Goal: Obtain resource: Download file/media

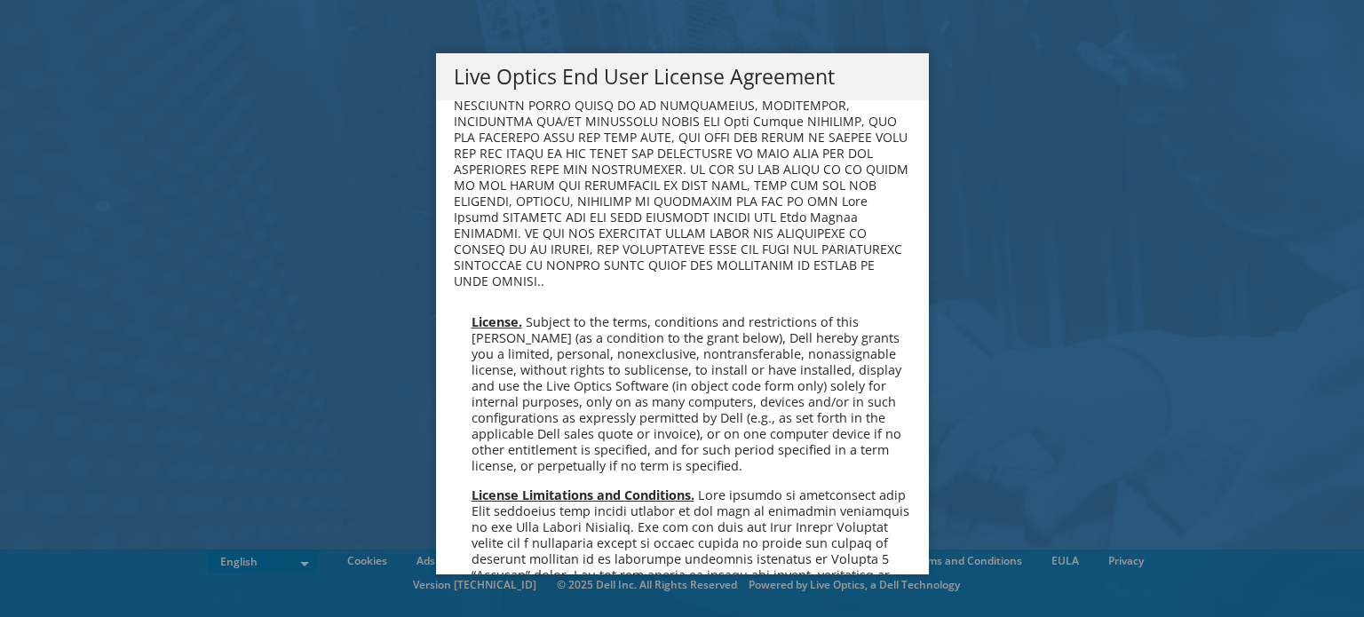
scroll to position [444, 0]
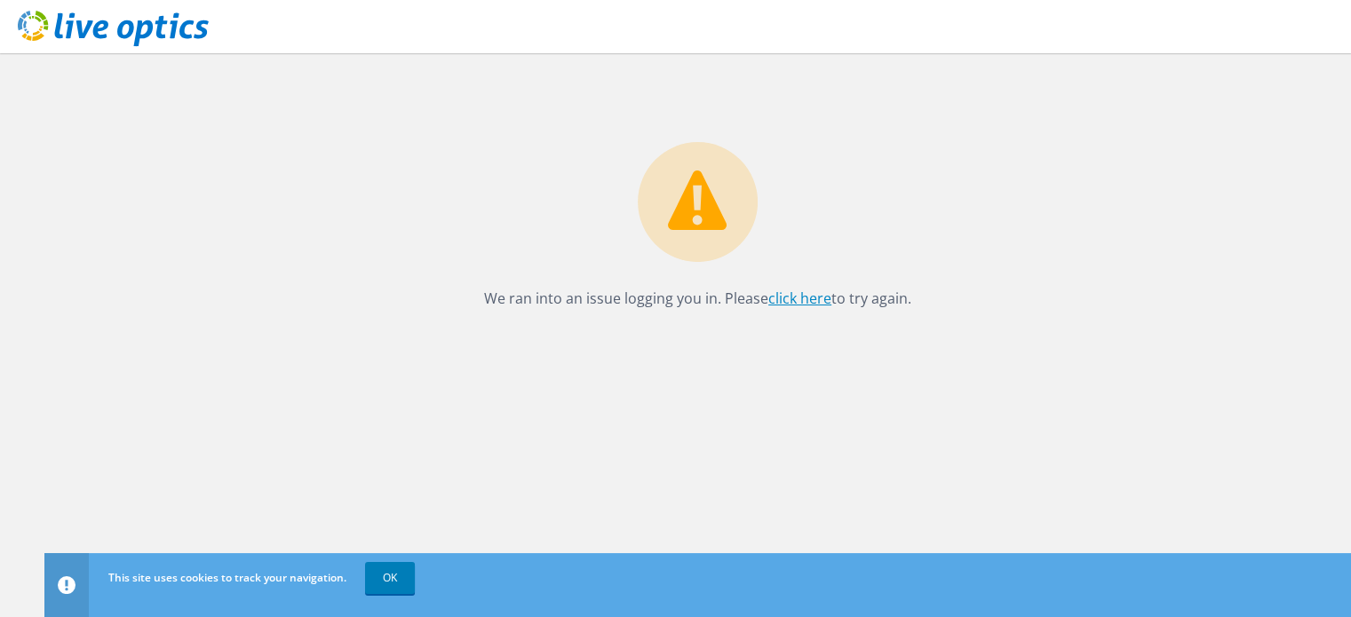
click at [798, 300] on link "click here" at bounding box center [799, 299] width 63 height 20
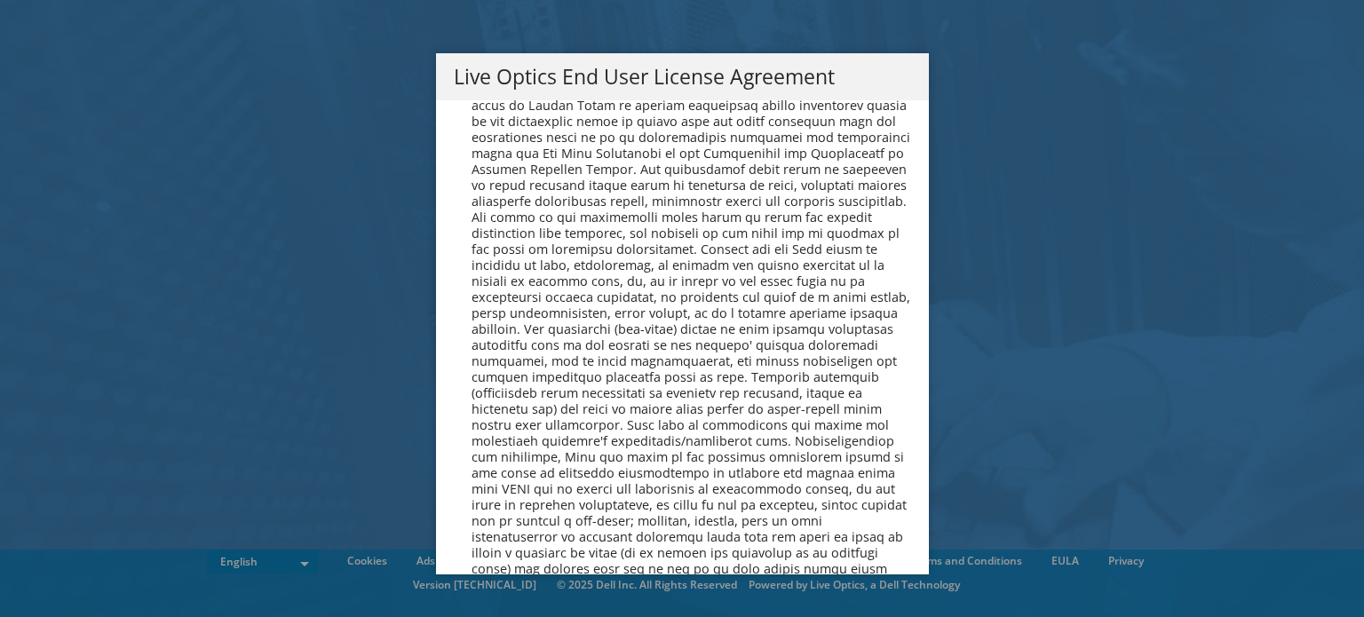
scroll to position [6716, 0]
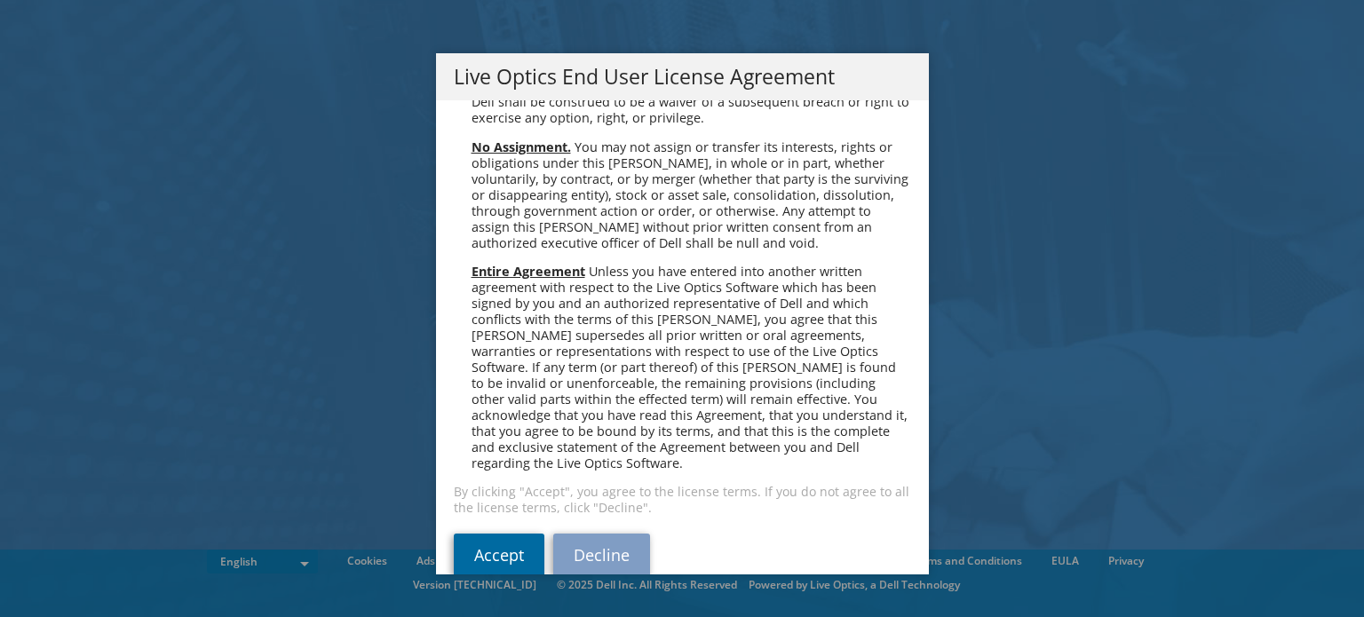
click at [471, 534] on link "Accept" at bounding box center [499, 555] width 91 height 43
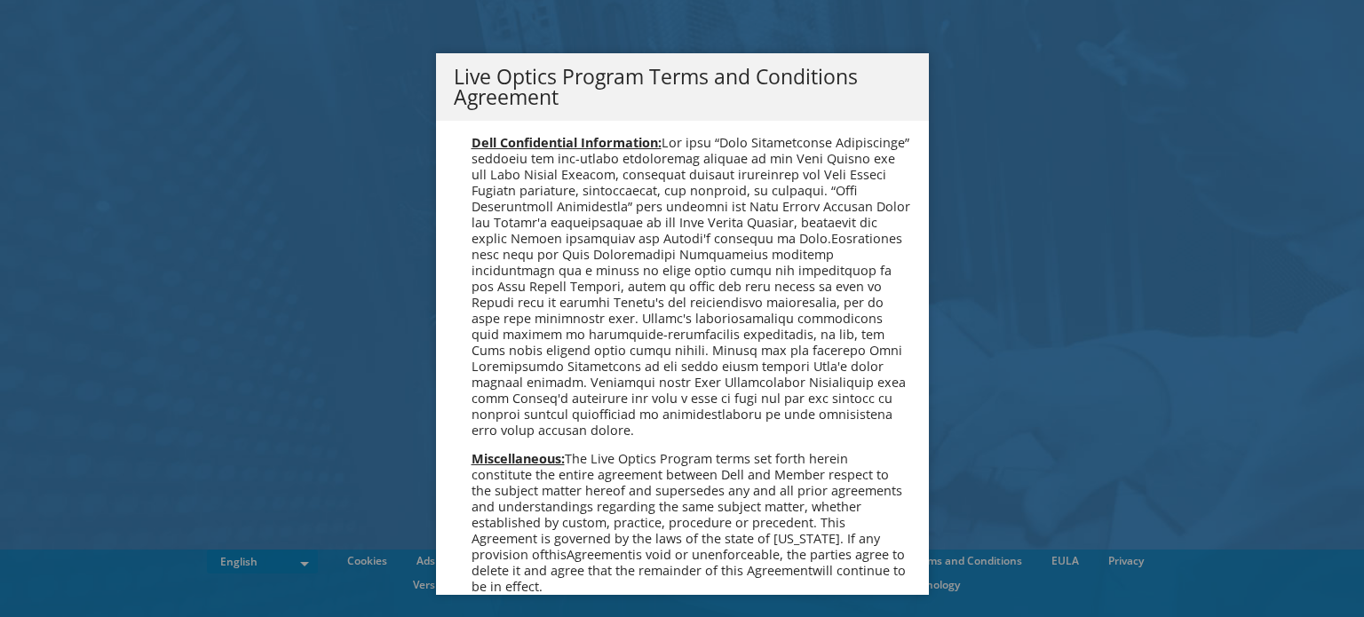
scroll to position [1271, 0]
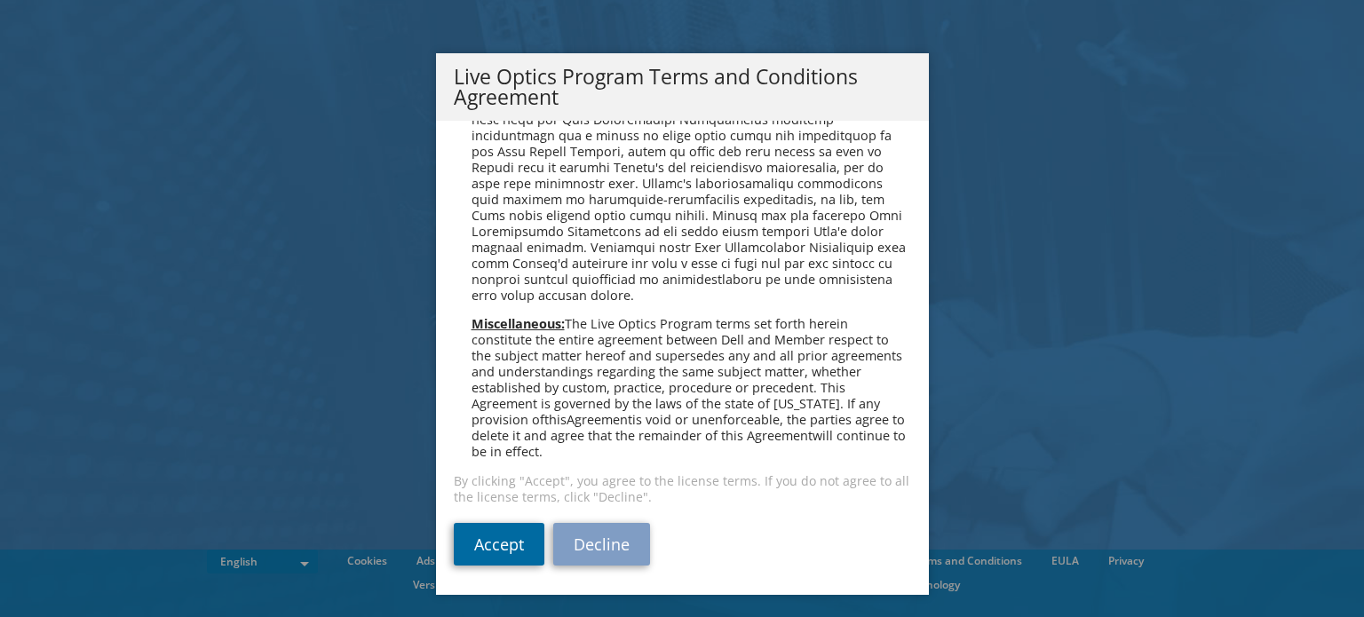
click at [503, 541] on link "Accept" at bounding box center [499, 544] width 91 height 43
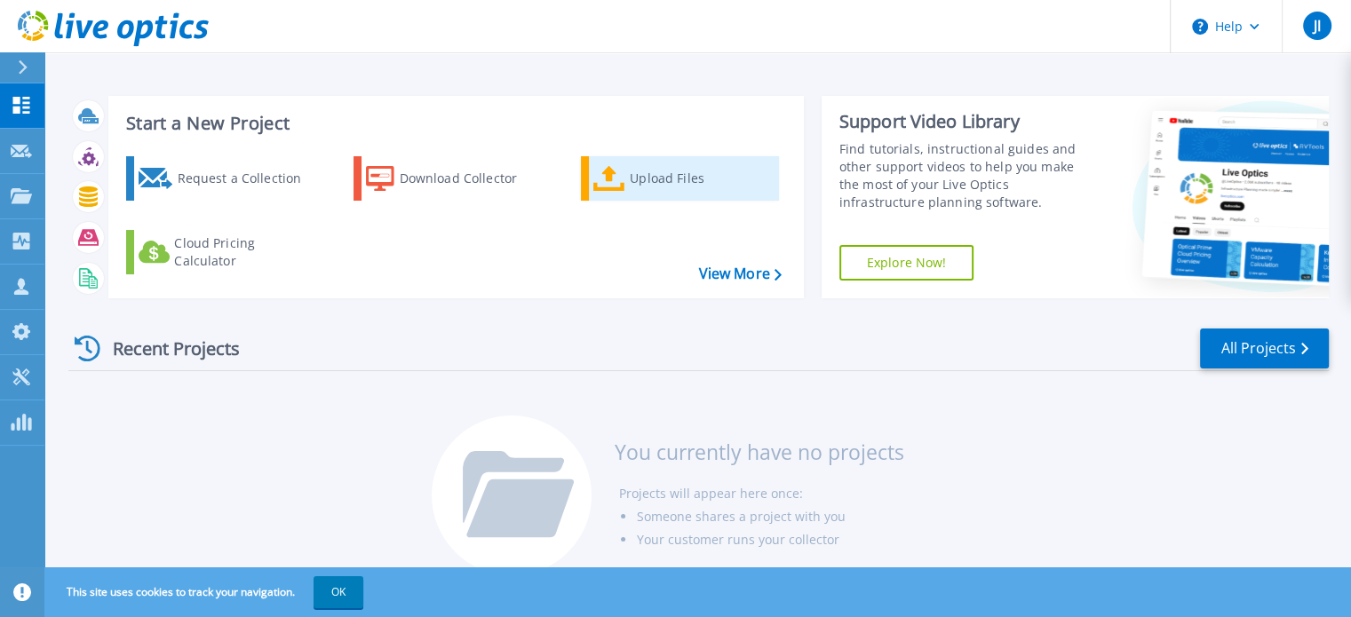
click at [646, 174] on div "Upload Files" at bounding box center [701, 179] width 142 height 36
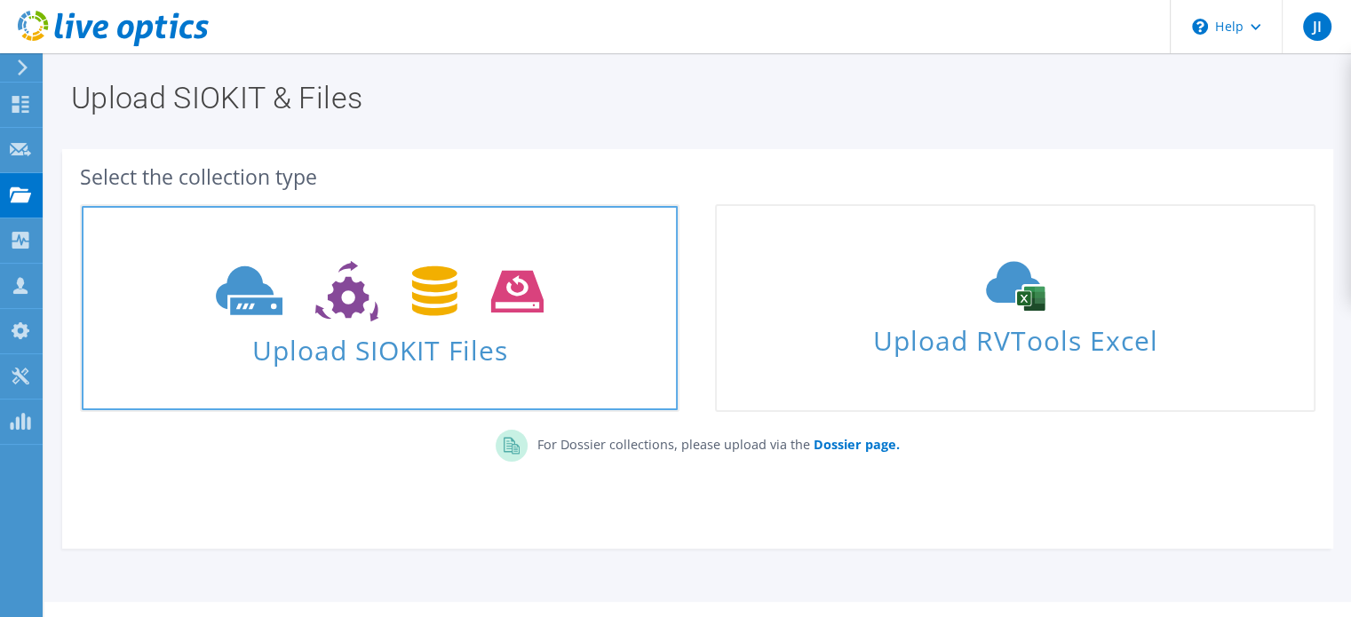
click at [362, 325] on span at bounding box center [380, 289] width 596 height 75
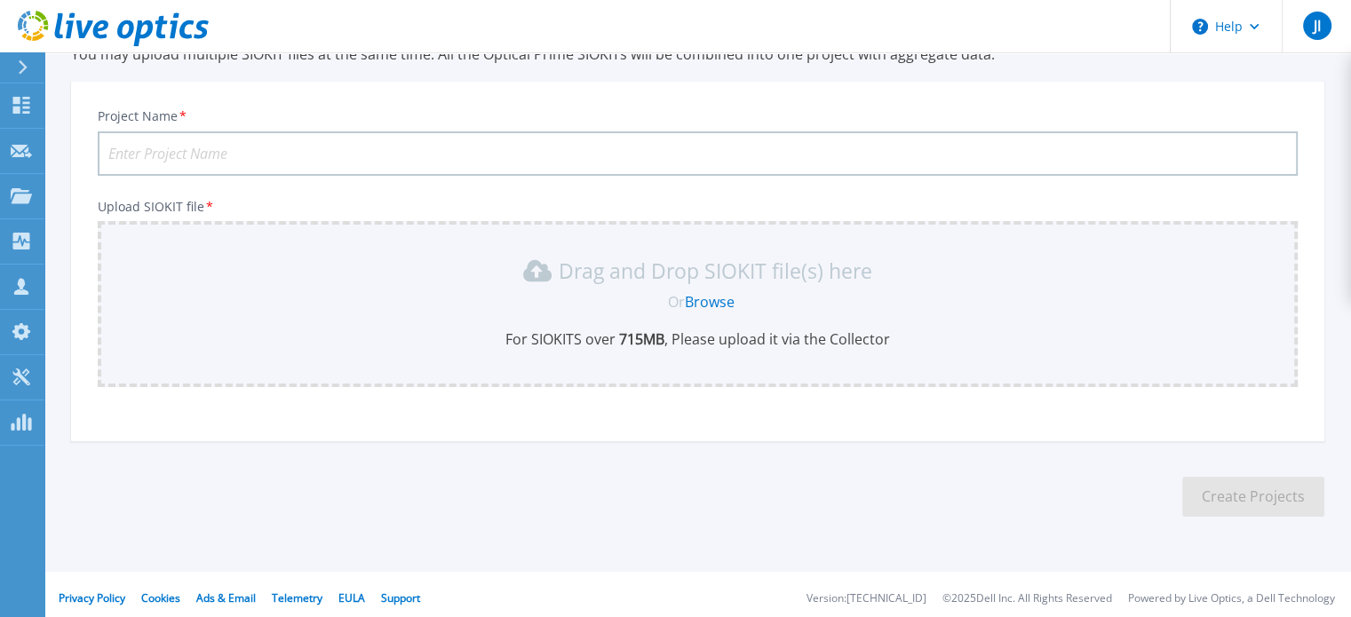
scroll to position [89, 0]
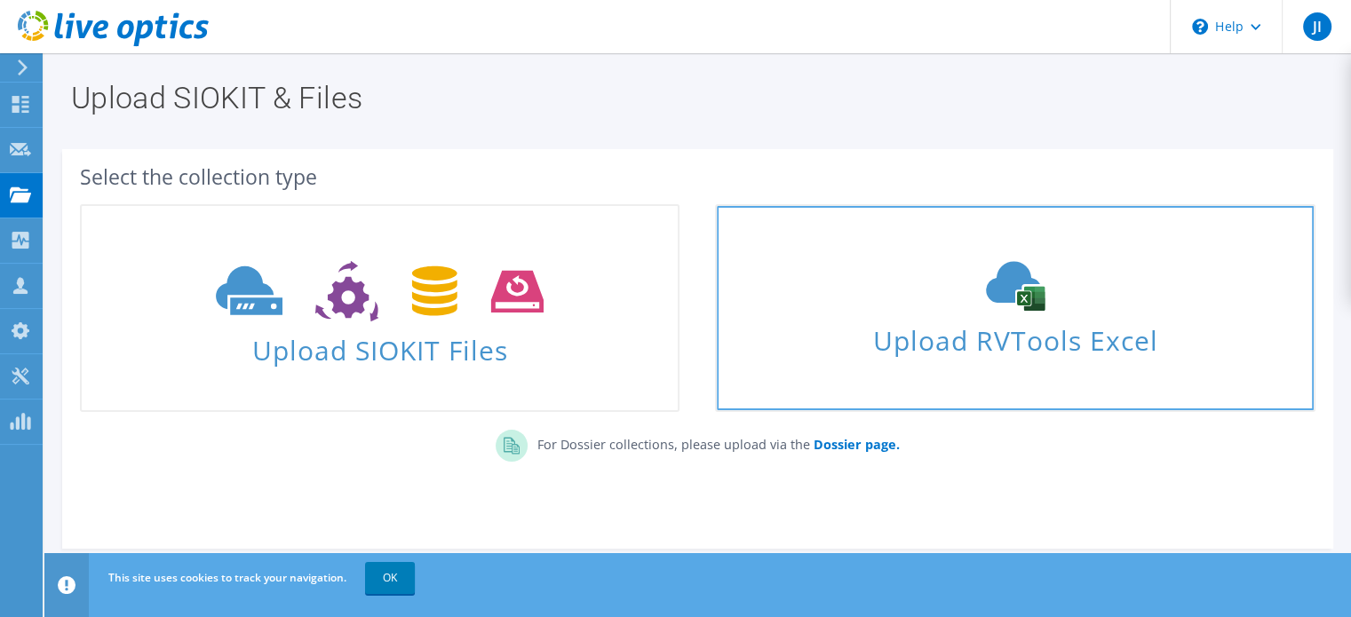
click at [1029, 294] on use at bounding box center [1015, 287] width 59 height 50
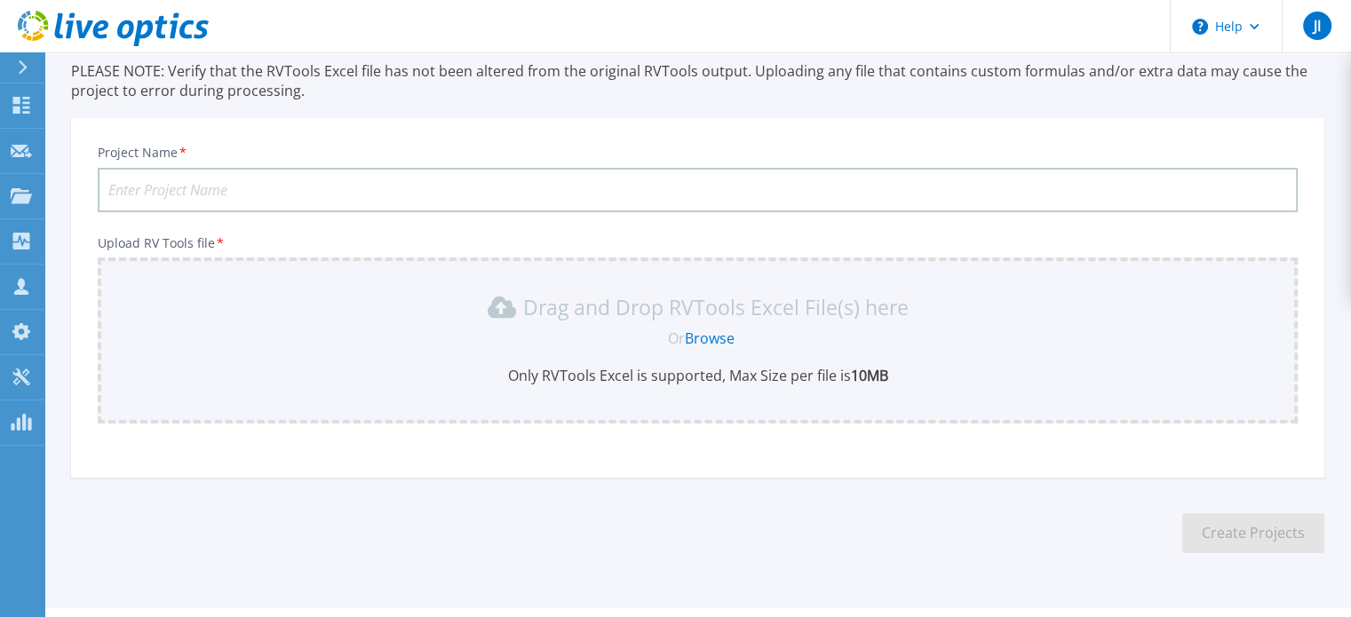
scroll to position [167, 0]
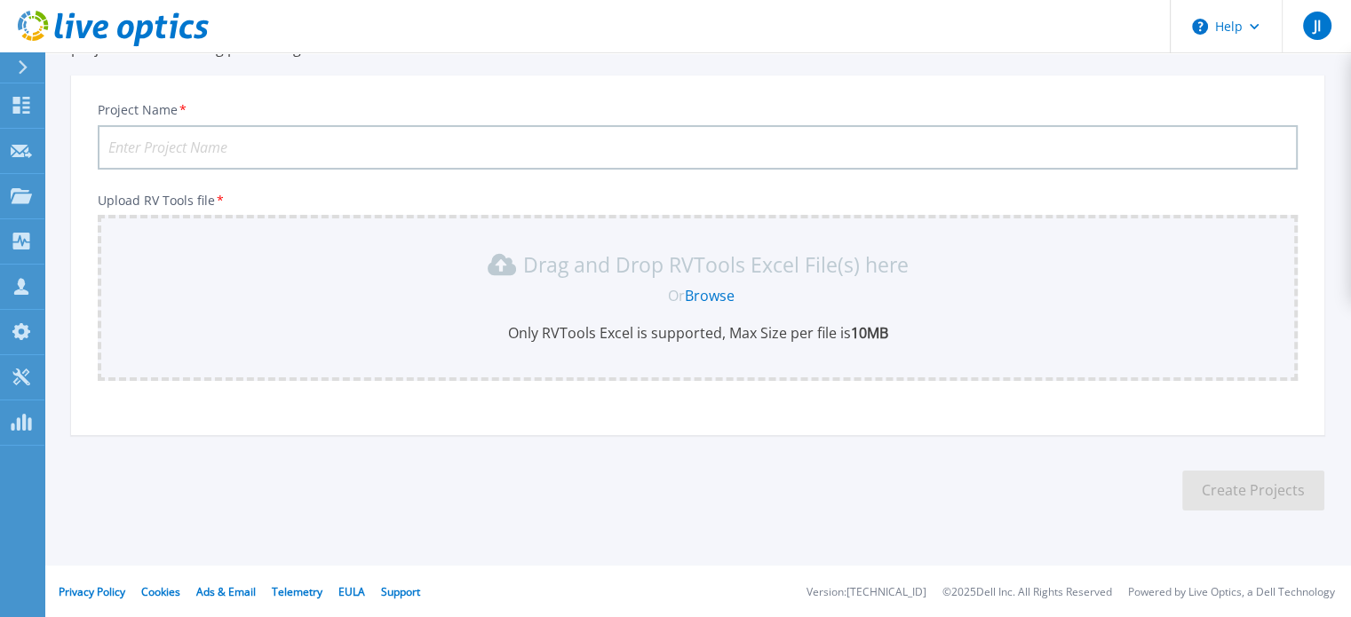
click at [711, 293] on link "Browse" at bounding box center [710, 296] width 50 height 20
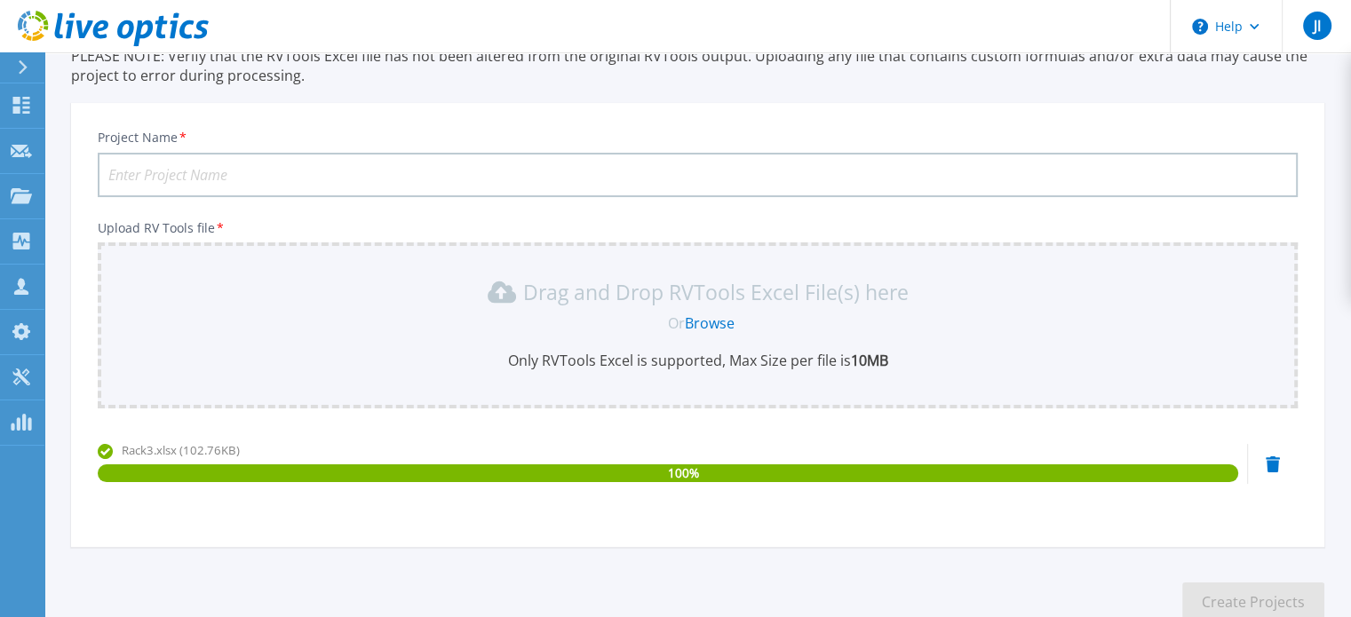
scroll to position [74, 0]
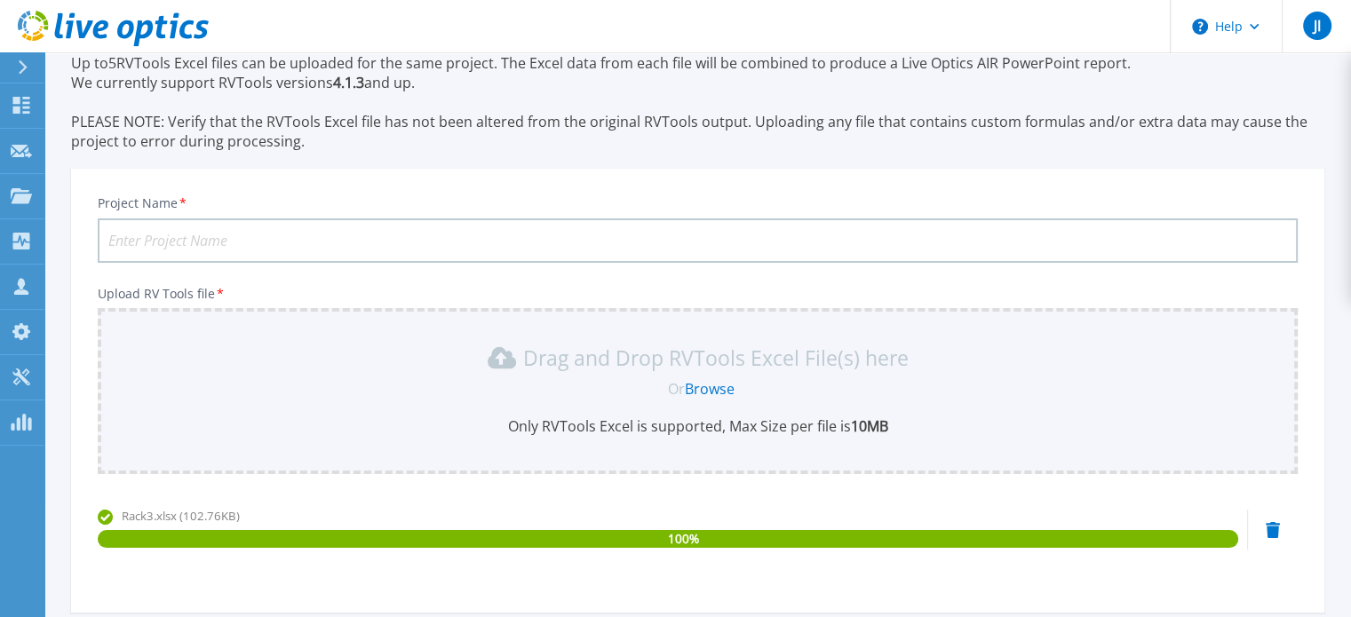
click at [319, 229] on input "Project Name *" at bounding box center [698, 240] width 1200 height 44
click at [373, 248] on input "Rack3" at bounding box center [698, 240] width 1200 height 44
drag, startPoint x: 178, startPoint y: 237, endPoint x: 156, endPoint y: 238, distance: 21.3
click at [156, 238] on input "Rack3 TIJ" at bounding box center [698, 240] width 1200 height 44
click at [105, 234] on input "Rack3" at bounding box center [698, 240] width 1200 height 44
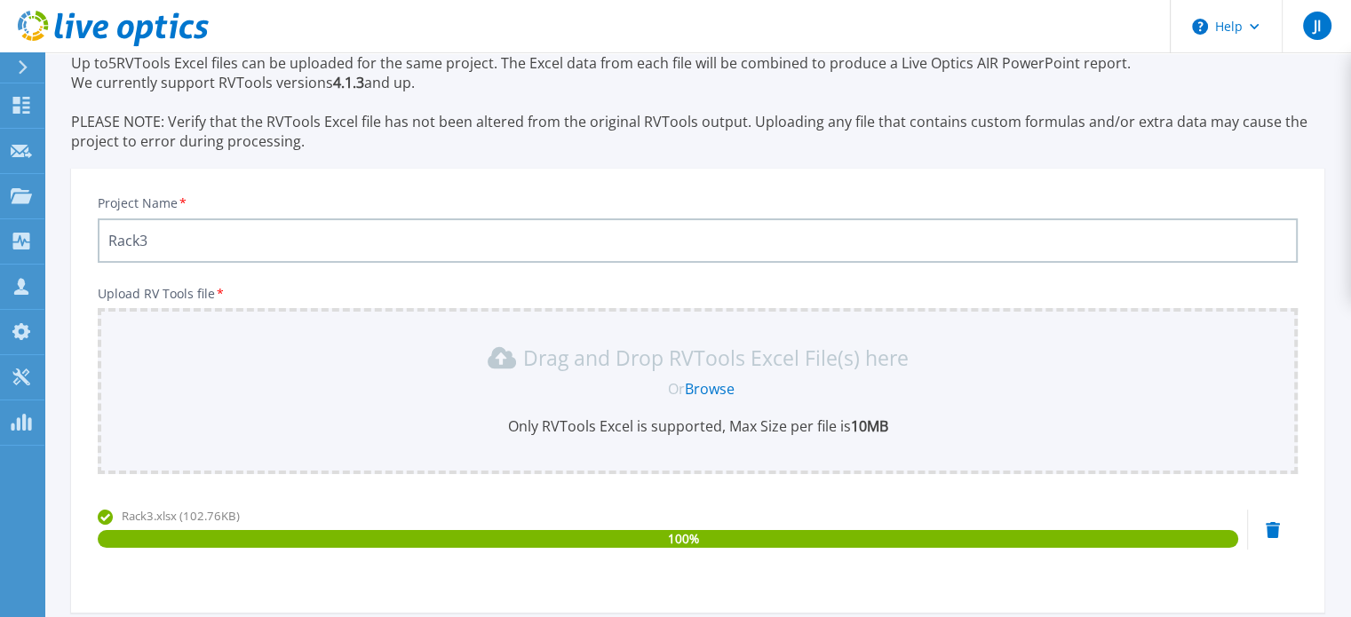
paste input "TIJ"
click at [128, 240] on input "TIJ Rack3" at bounding box center [698, 240] width 1200 height 44
click at [131, 240] on input "TIJ Rack3" at bounding box center [698, 240] width 1200 height 44
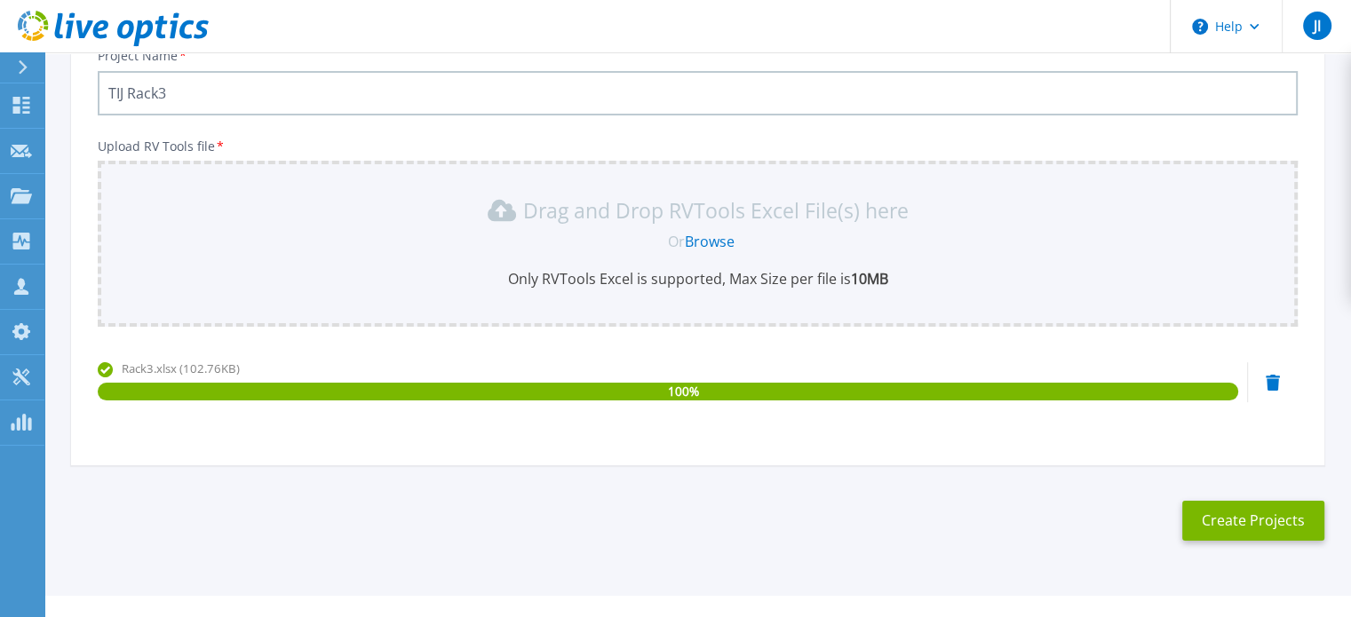
scroll to position [251, 0]
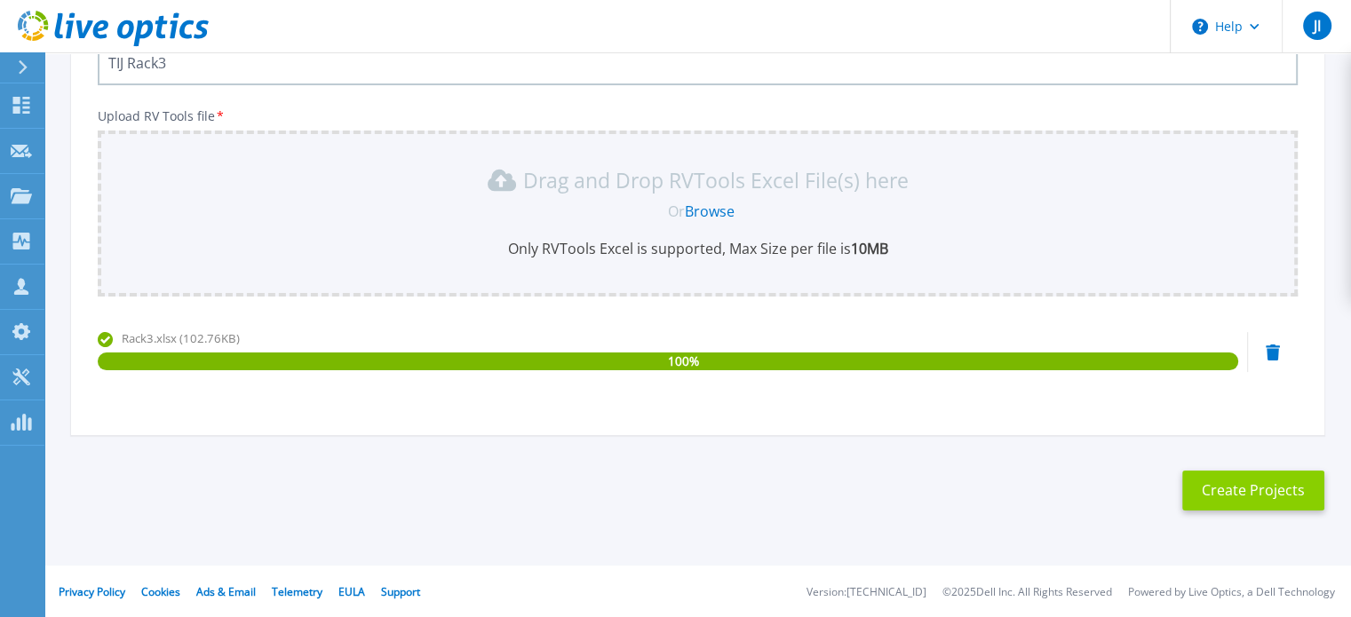
type input "TIJ Rack3"
click at [1255, 486] on button "Create Projects" at bounding box center [1253, 491] width 142 height 40
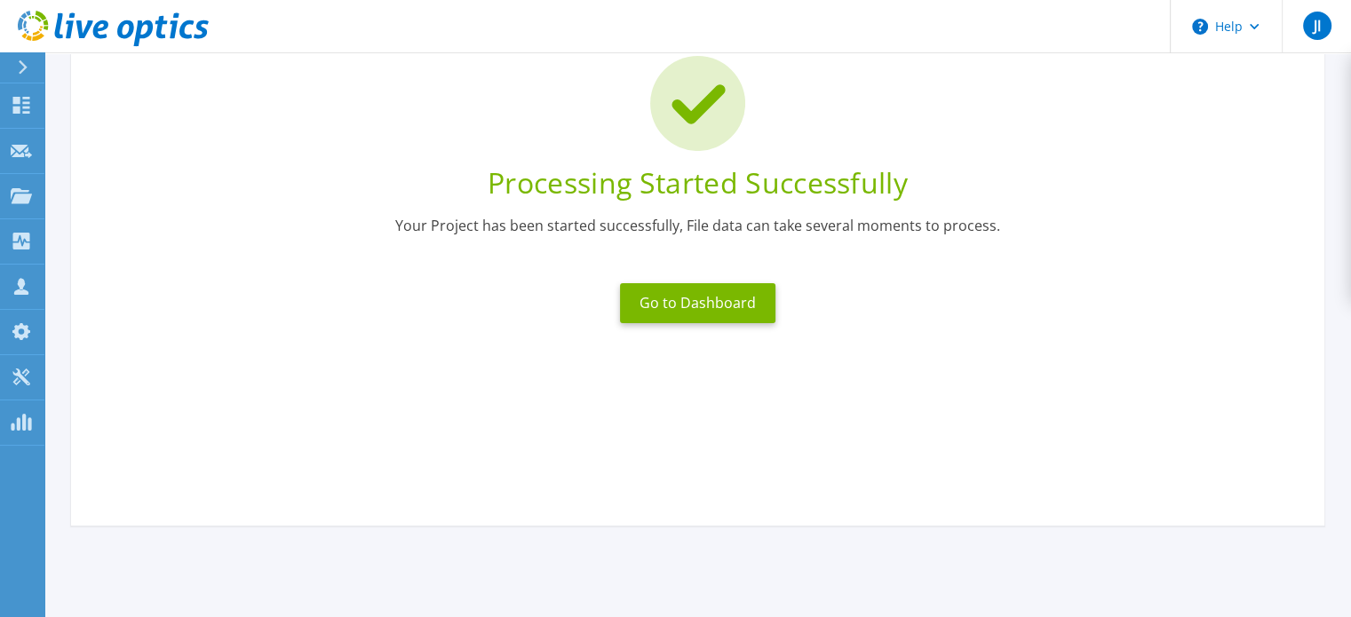
scroll to position [0, 0]
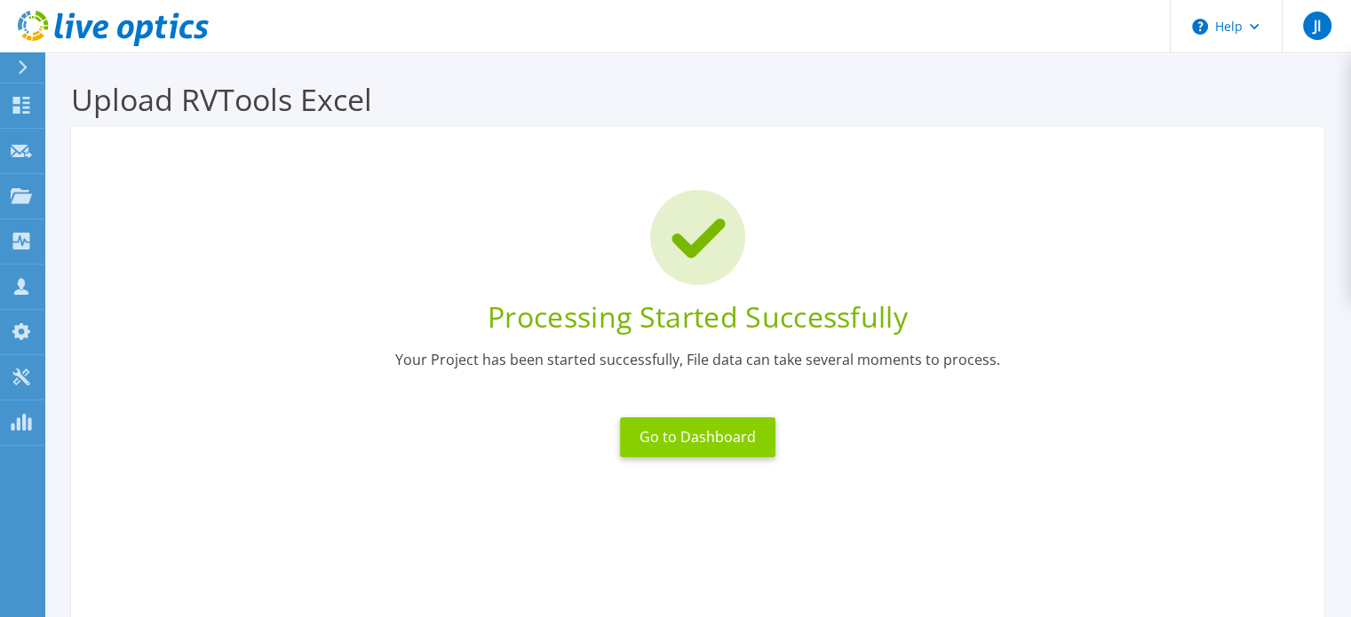
click at [702, 426] on button "Go to Dashboard" at bounding box center [697, 437] width 155 height 40
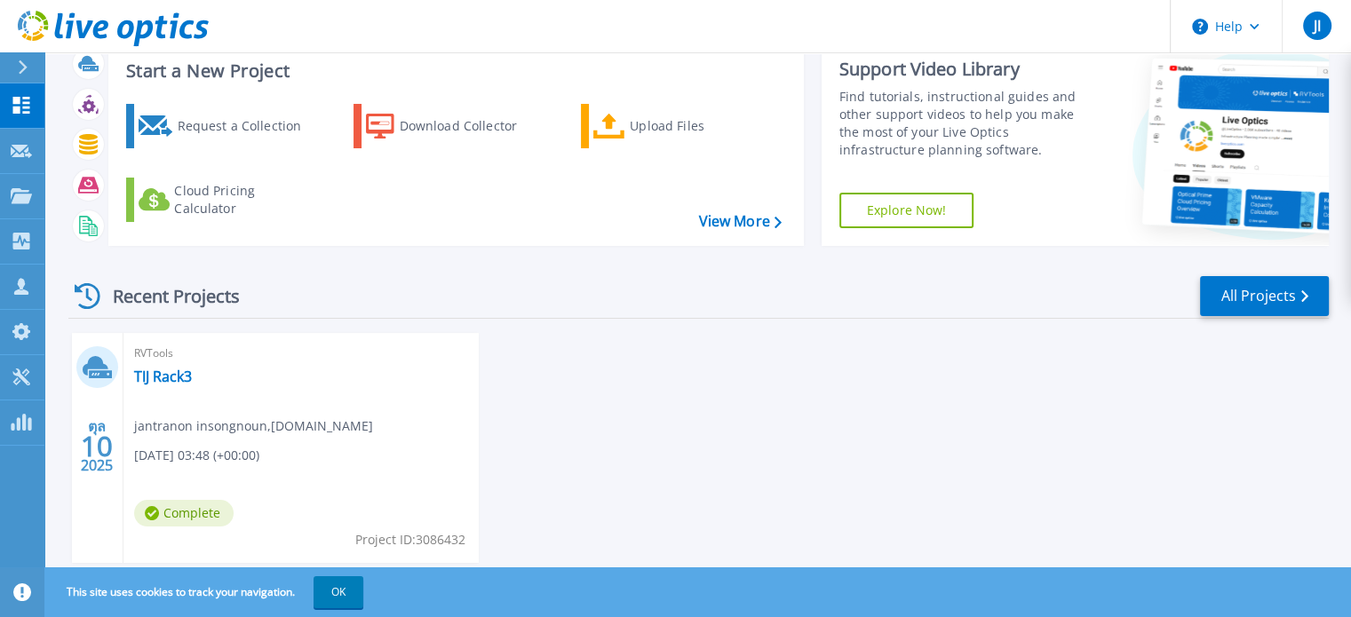
scroll to position [100, 0]
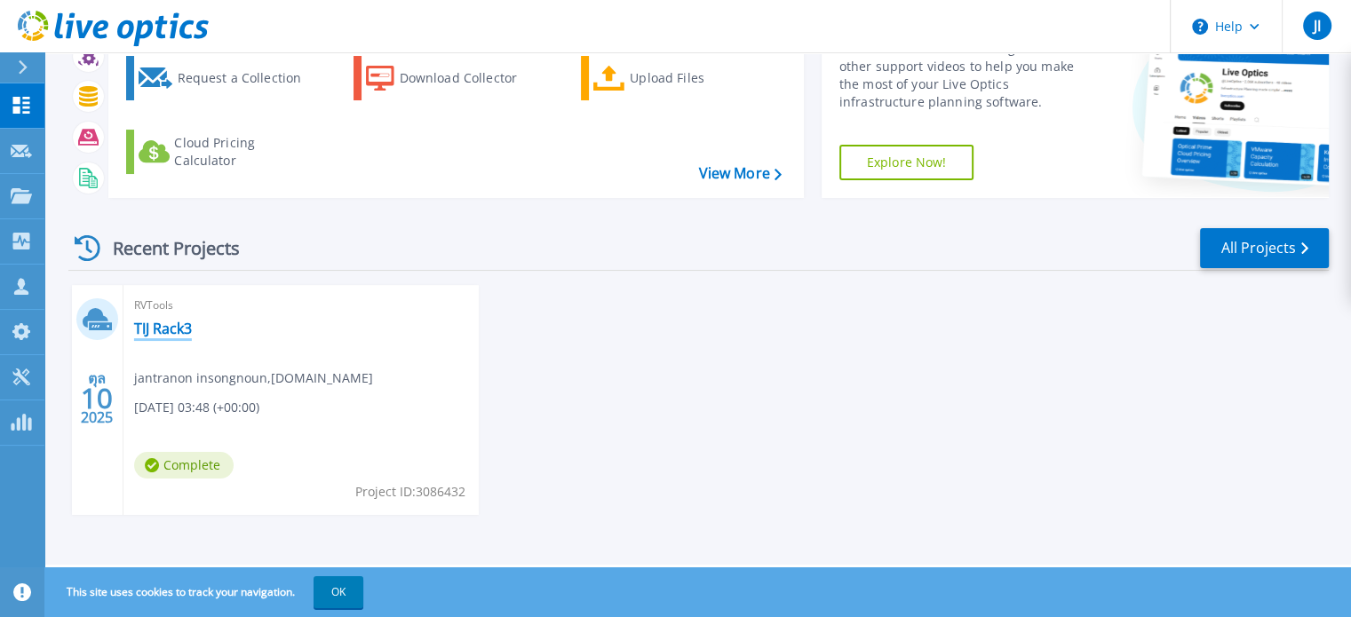
click at [172, 326] on link "TIJ Rack3" at bounding box center [163, 329] width 58 height 18
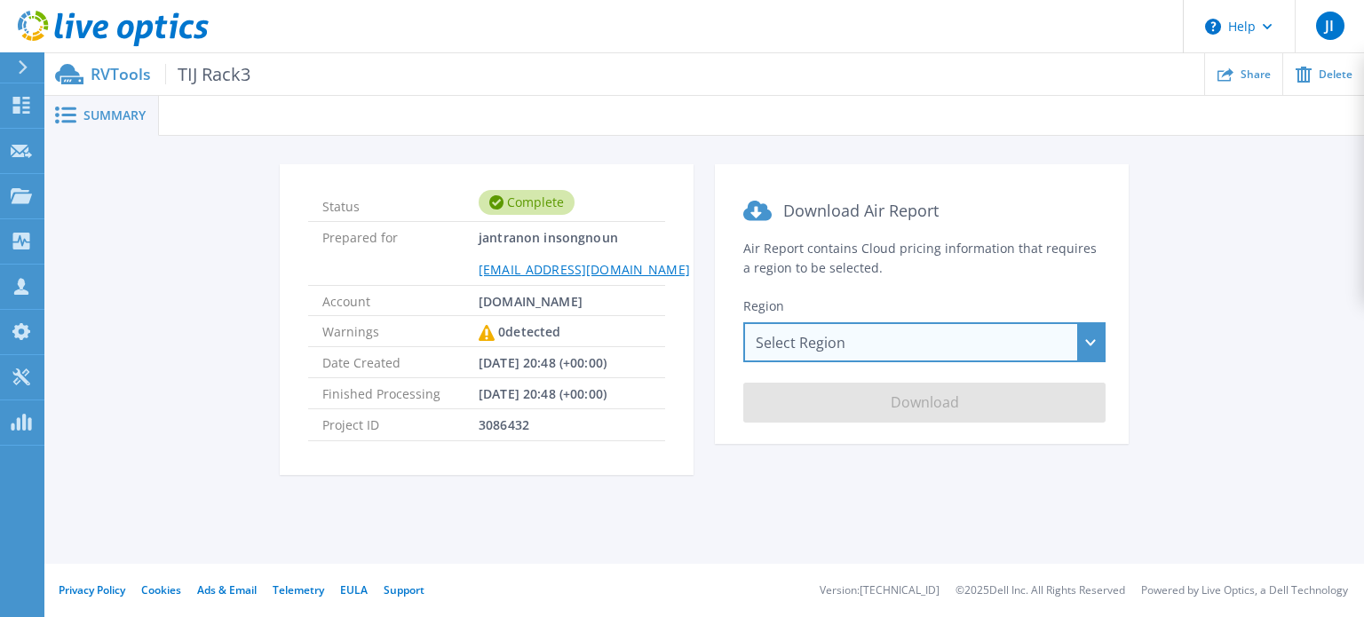
click at [1086, 336] on div "Select Region [GEOGRAPHIC_DATA] ([GEOGRAPHIC_DATA]) [GEOGRAPHIC_DATA] ([GEOGRAP…" at bounding box center [924, 342] width 362 height 40
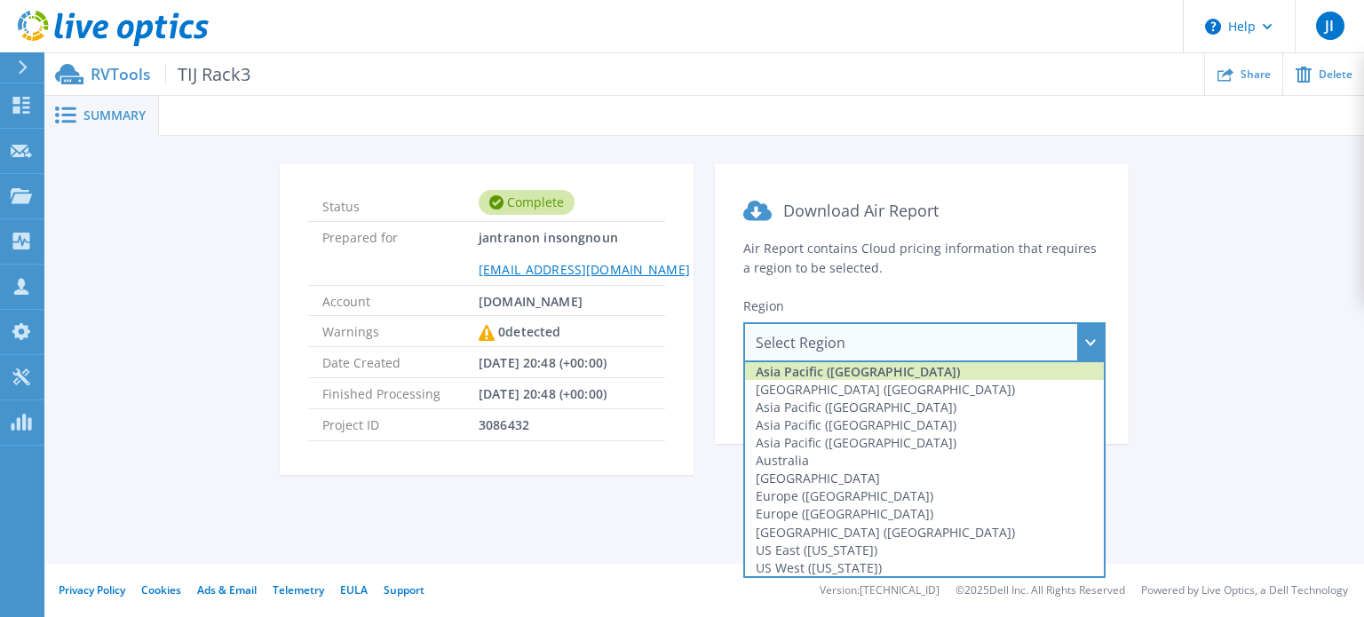
click at [854, 374] on div "Asia Pacific ([GEOGRAPHIC_DATA])" at bounding box center [924, 371] width 359 height 18
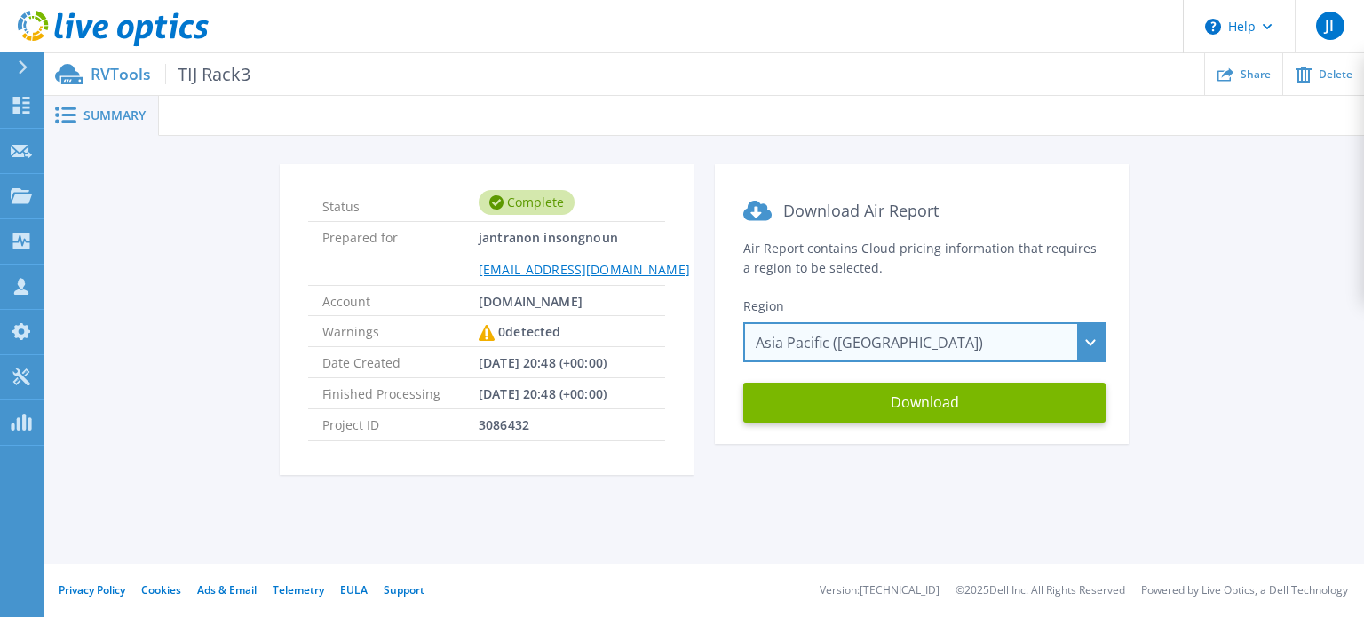
click at [1084, 345] on div "Asia Pacific (Hong Kong) Asia Pacific (Hong Kong) Asia Pacific (Mumbai) Asia Pa…" at bounding box center [924, 342] width 362 height 40
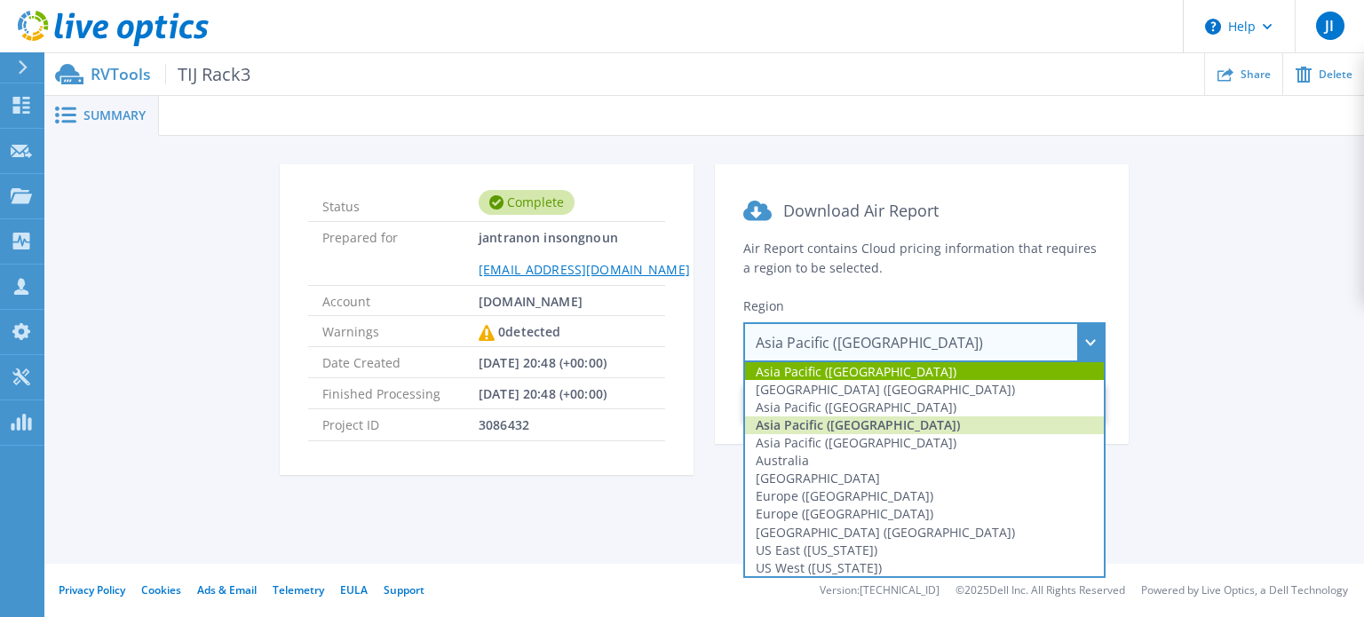
click at [884, 419] on div "Asia Pacific ([GEOGRAPHIC_DATA])" at bounding box center [924, 426] width 359 height 18
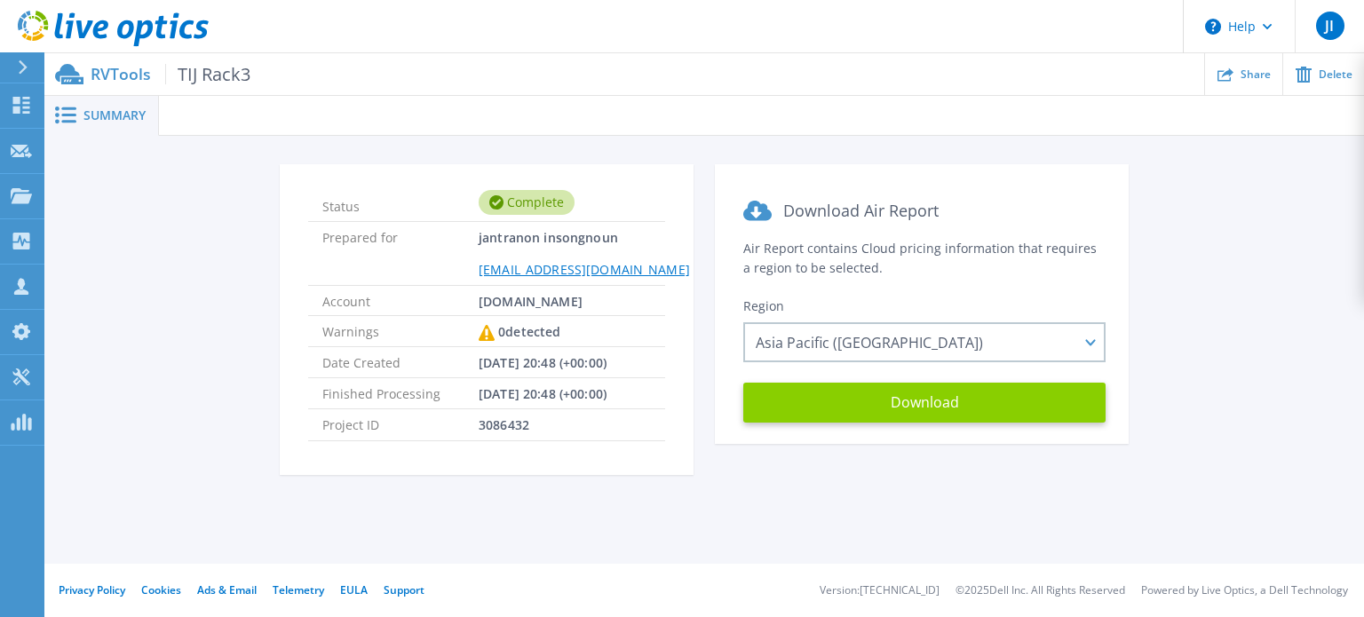
click at [909, 392] on button "Download" at bounding box center [924, 403] width 362 height 40
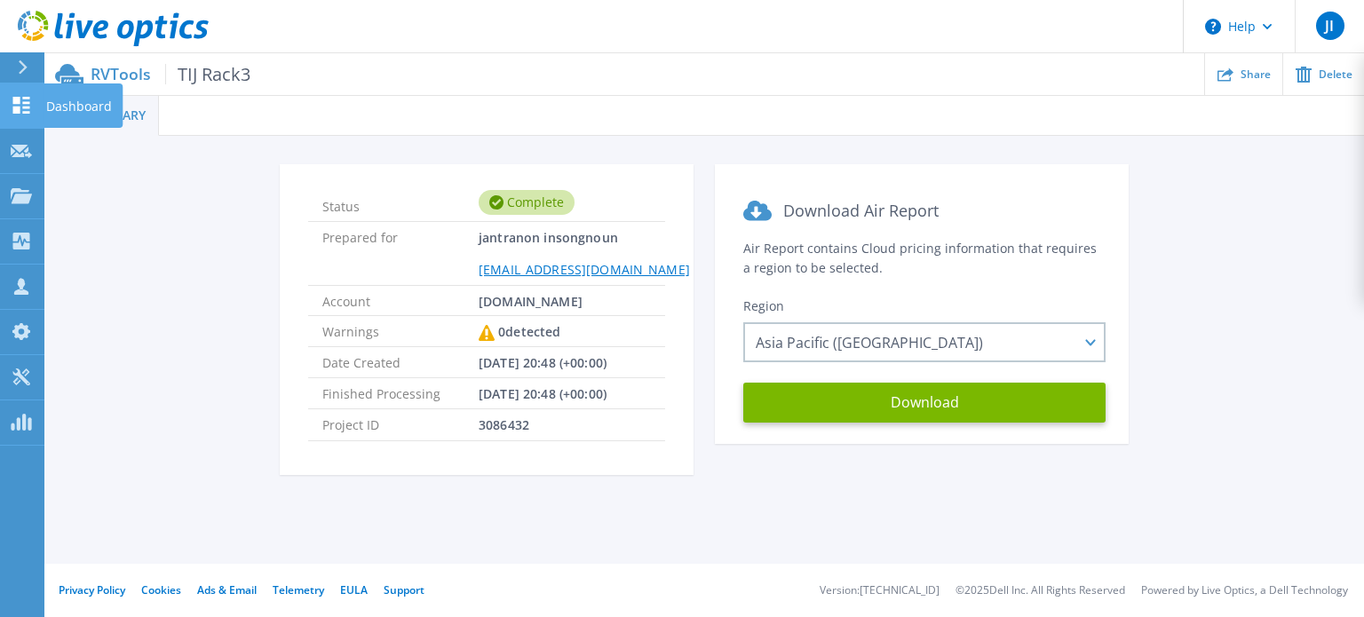
click at [20, 99] on icon at bounding box center [21, 105] width 21 height 17
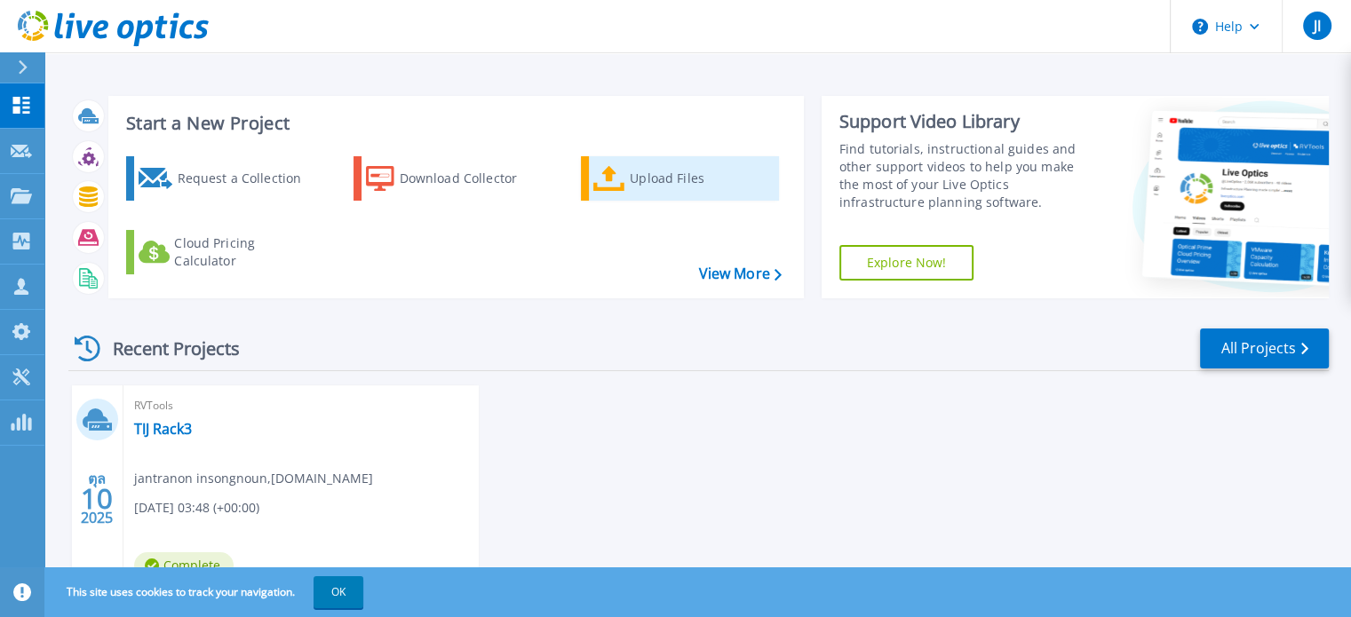
click at [630, 180] on div "Upload Files" at bounding box center [701, 179] width 142 height 36
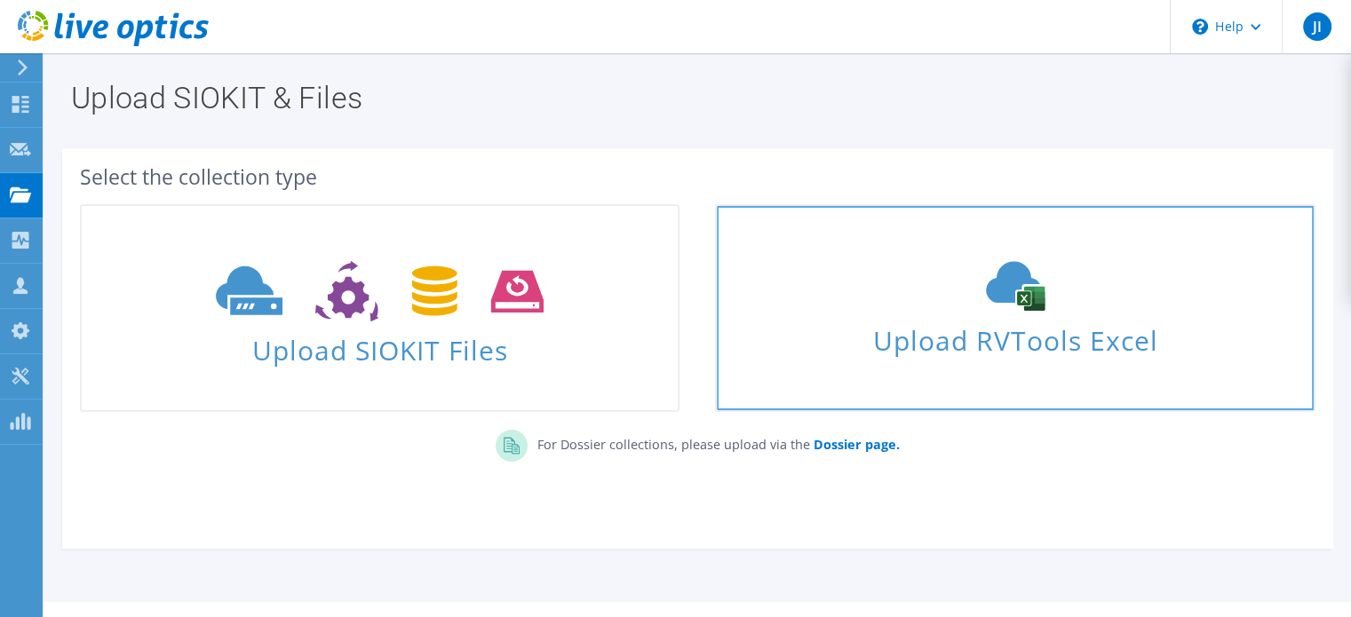
click at [1005, 333] on span "Upload RVTools Excel" at bounding box center [1015, 336] width 596 height 38
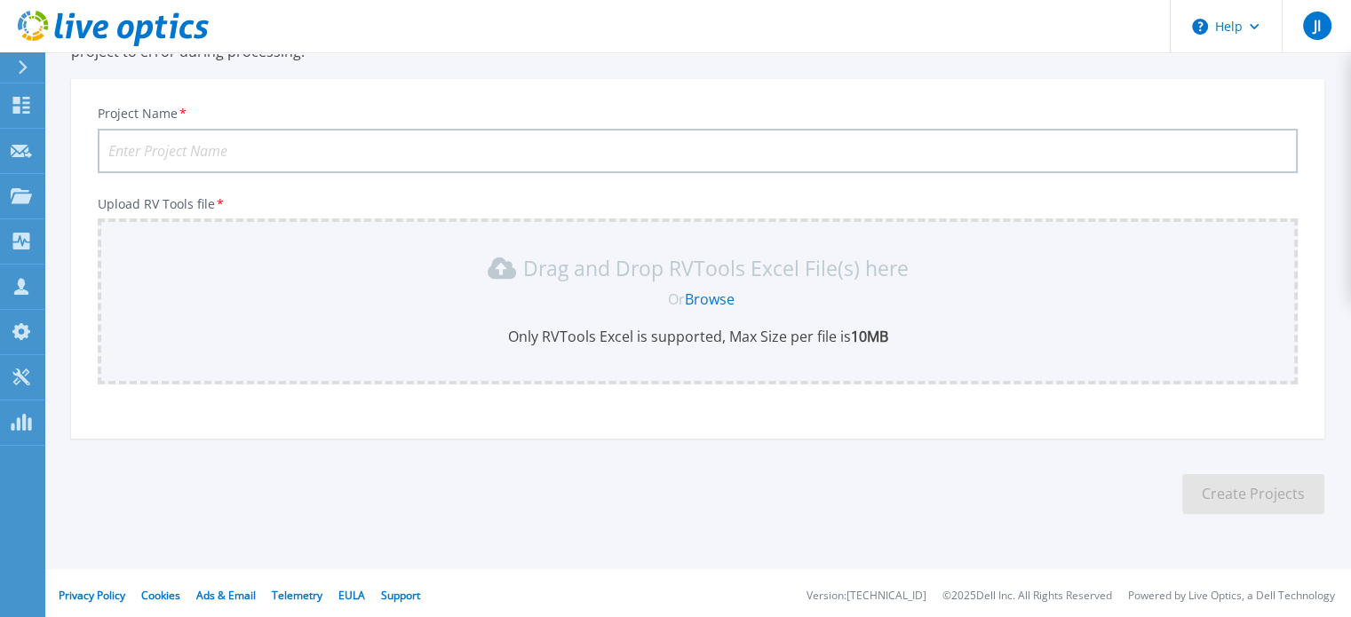
scroll to position [167, 0]
click at [706, 290] on link "Browse" at bounding box center [710, 296] width 50 height 20
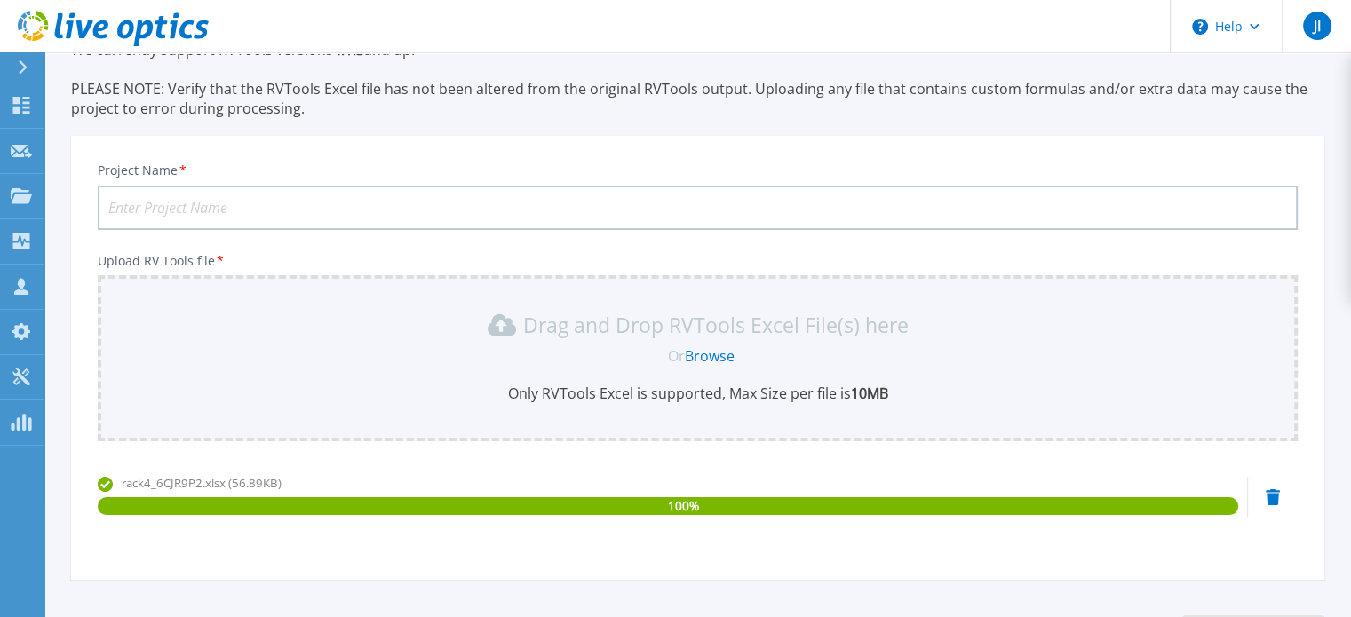
scroll to position [0, 0]
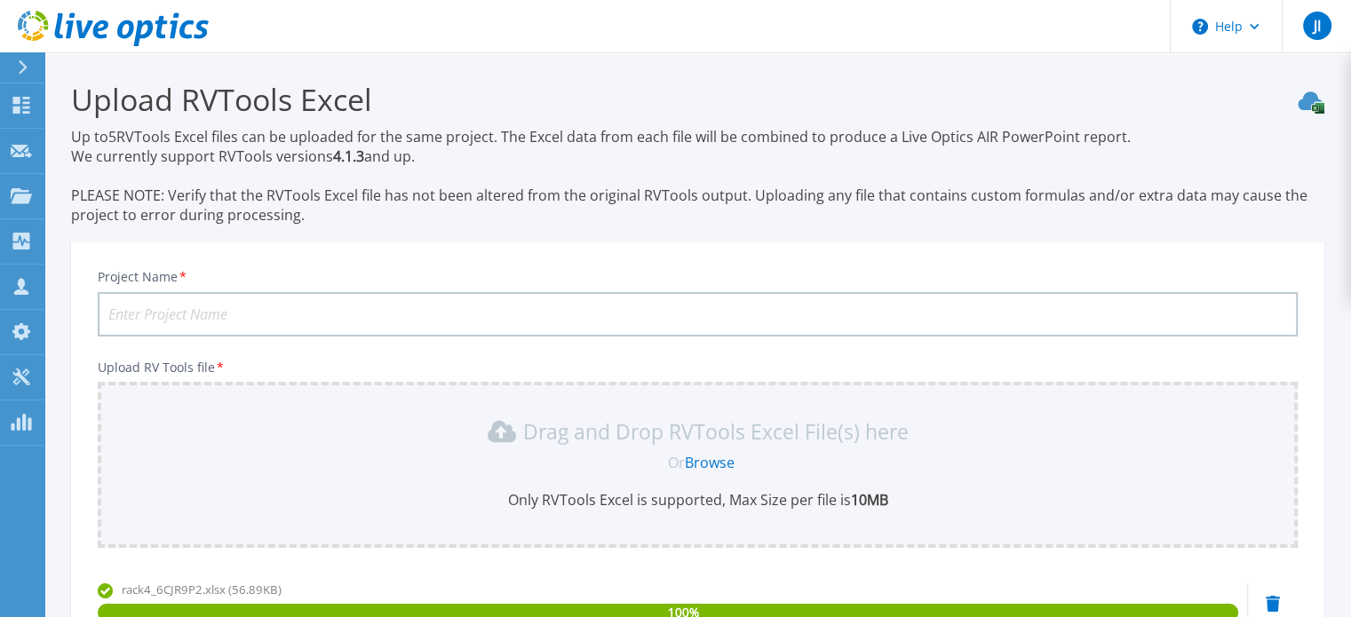
click at [201, 312] on input "Project Name *" at bounding box center [698, 314] width 1200 height 44
click at [222, 310] on input "TIJ Rack3" at bounding box center [698, 314] width 1200 height 44
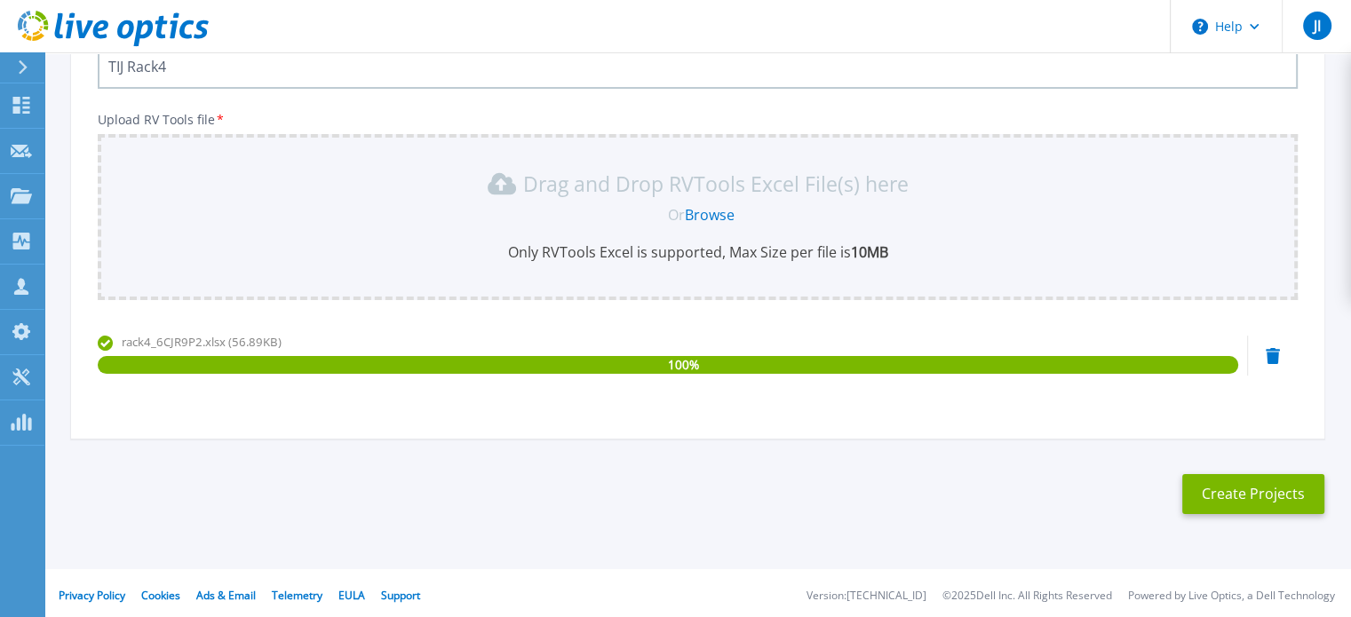
scroll to position [251, 0]
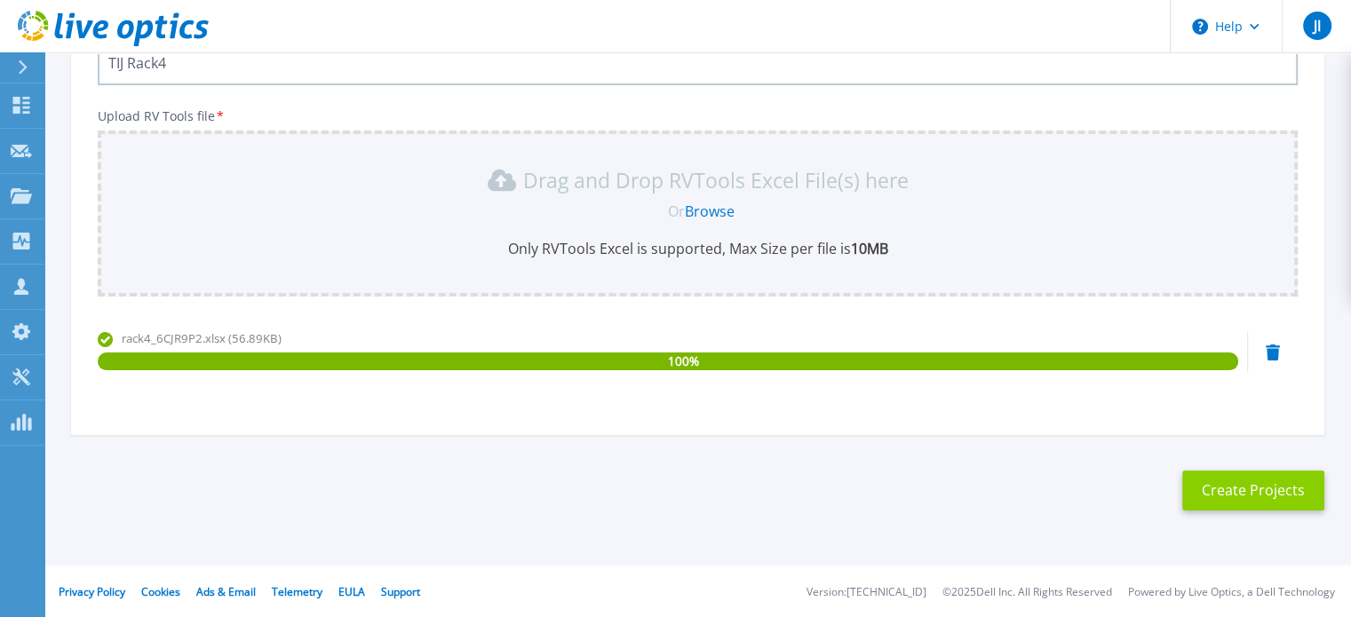
type input "TIJ Rack4"
click at [1226, 492] on button "Create Projects" at bounding box center [1253, 491] width 142 height 40
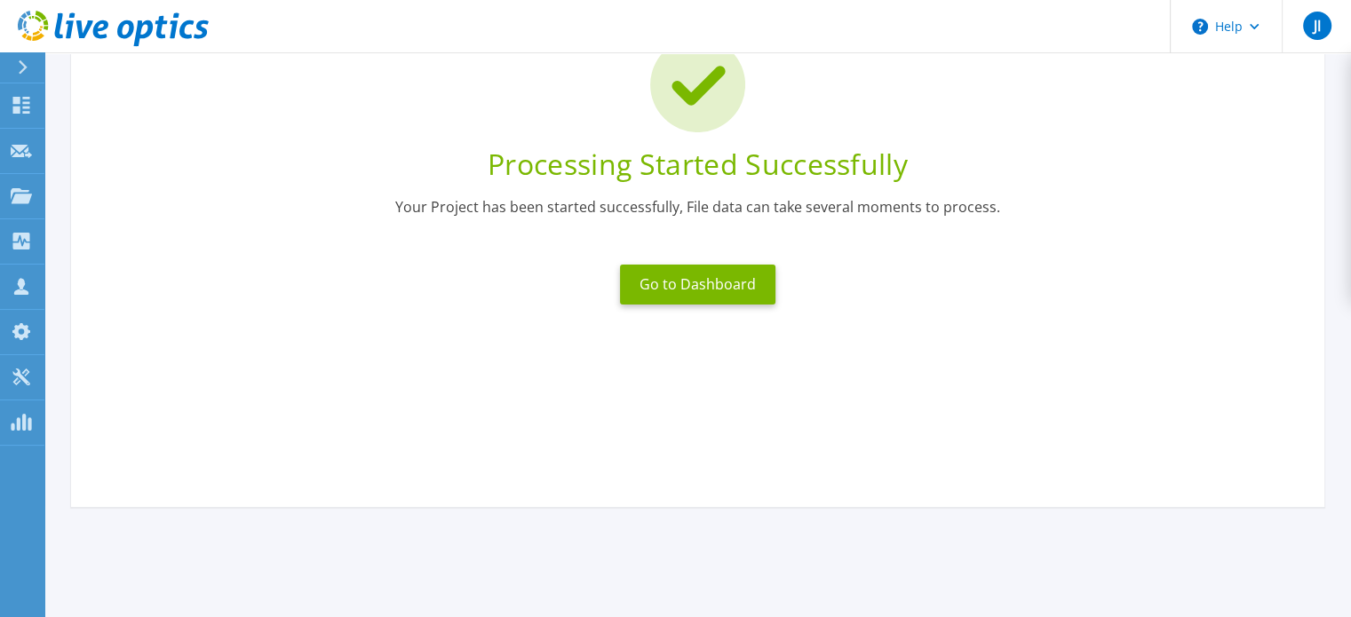
scroll to position [48, 0]
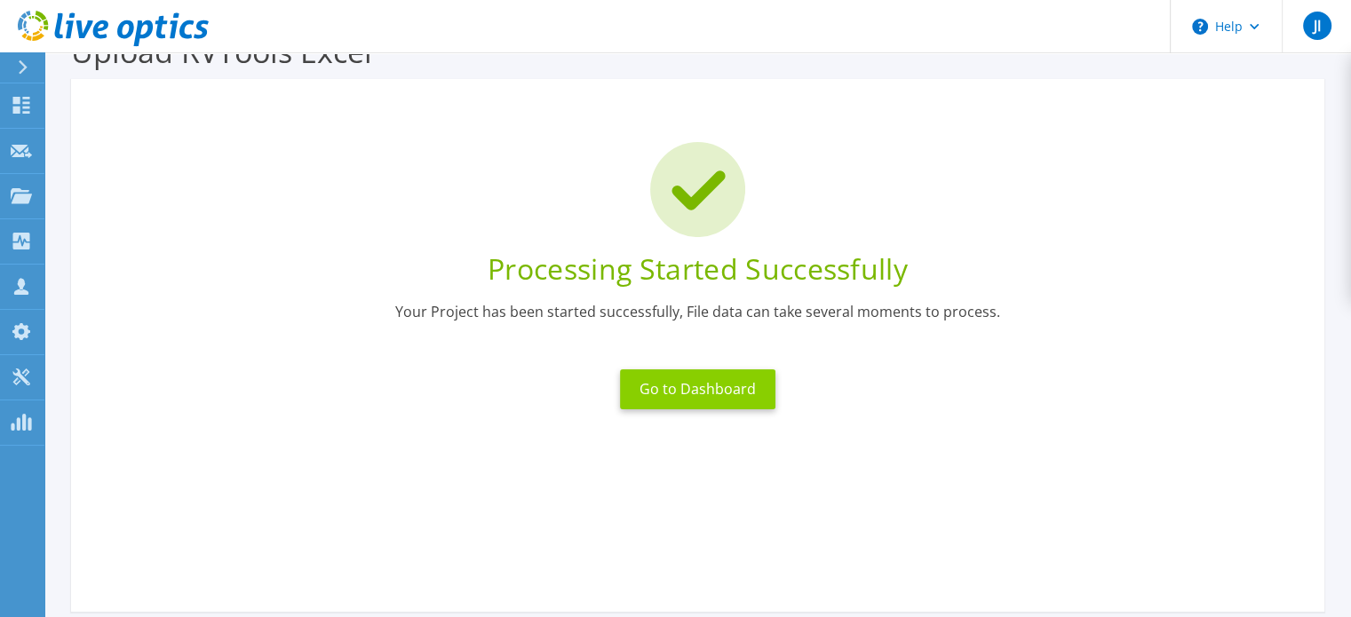
click at [714, 384] on button "Go to Dashboard" at bounding box center [697, 389] width 155 height 40
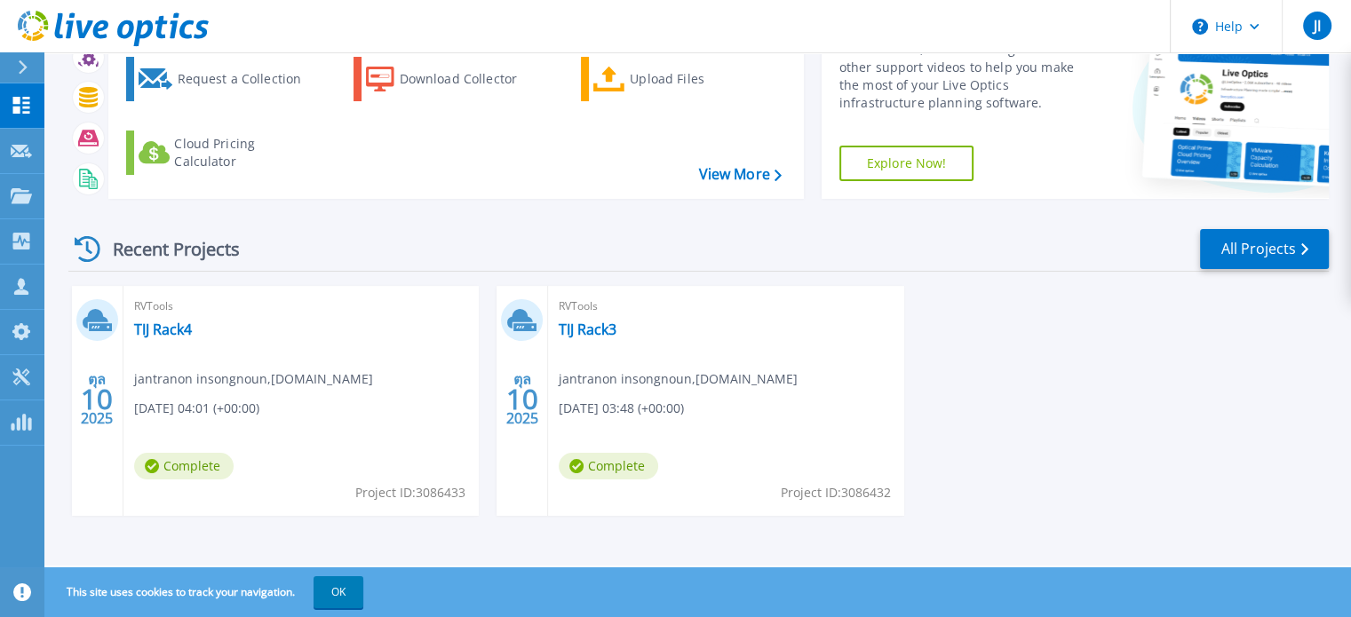
scroll to position [100, 0]
click at [171, 323] on link "TIJ Rack4" at bounding box center [163, 329] width 58 height 18
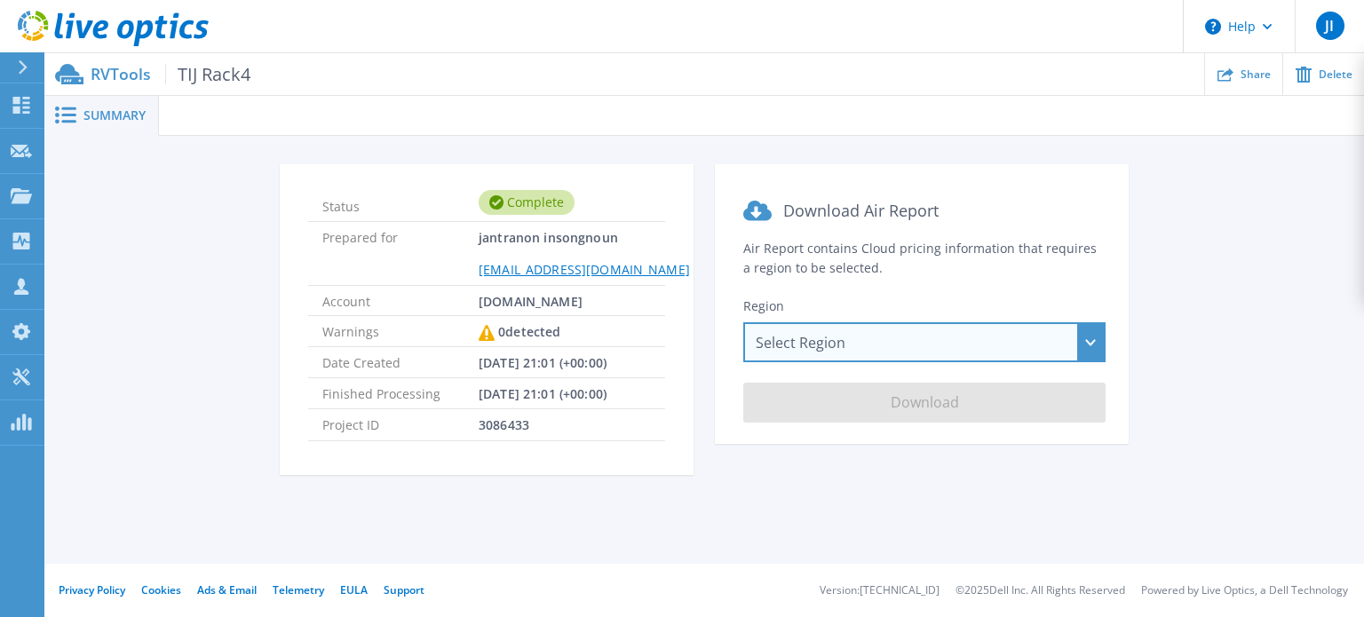
click at [963, 340] on div "Select Region [GEOGRAPHIC_DATA] ([GEOGRAPHIC_DATA]) [GEOGRAPHIC_DATA] ([GEOGRAP…" at bounding box center [924, 342] width 362 height 40
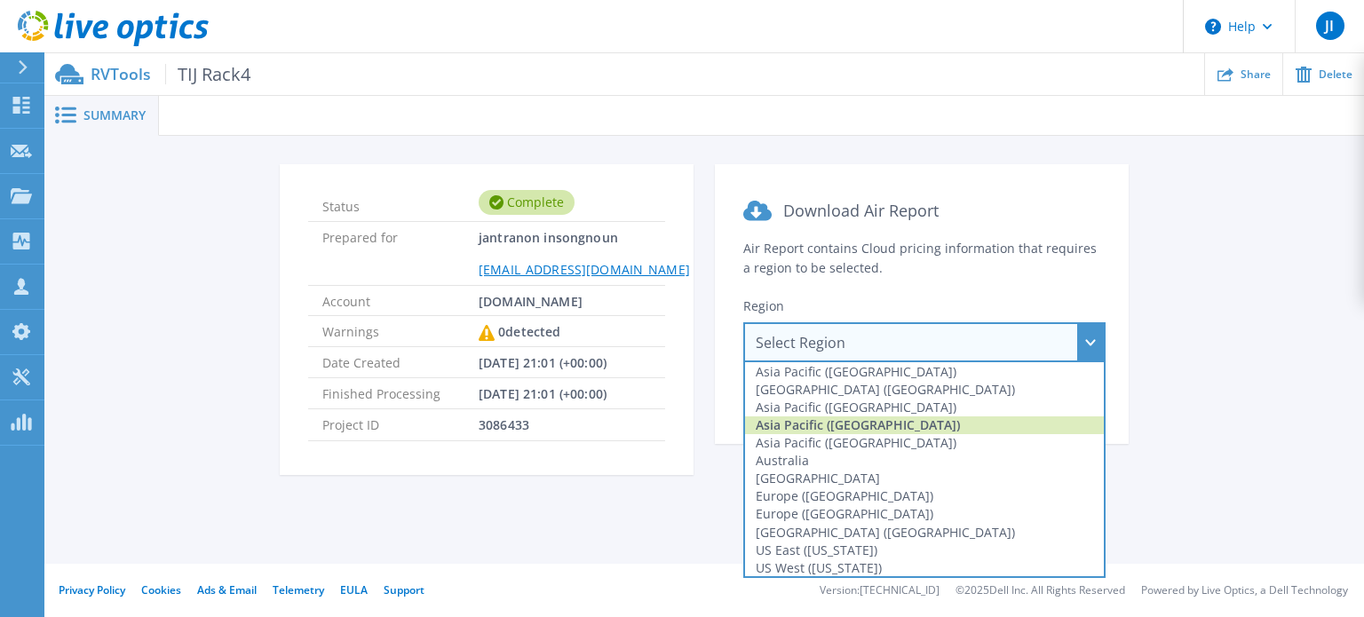
click at [881, 424] on div "Asia Pacific ([GEOGRAPHIC_DATA])" at bounding box center [924, 426] width 359 height 18
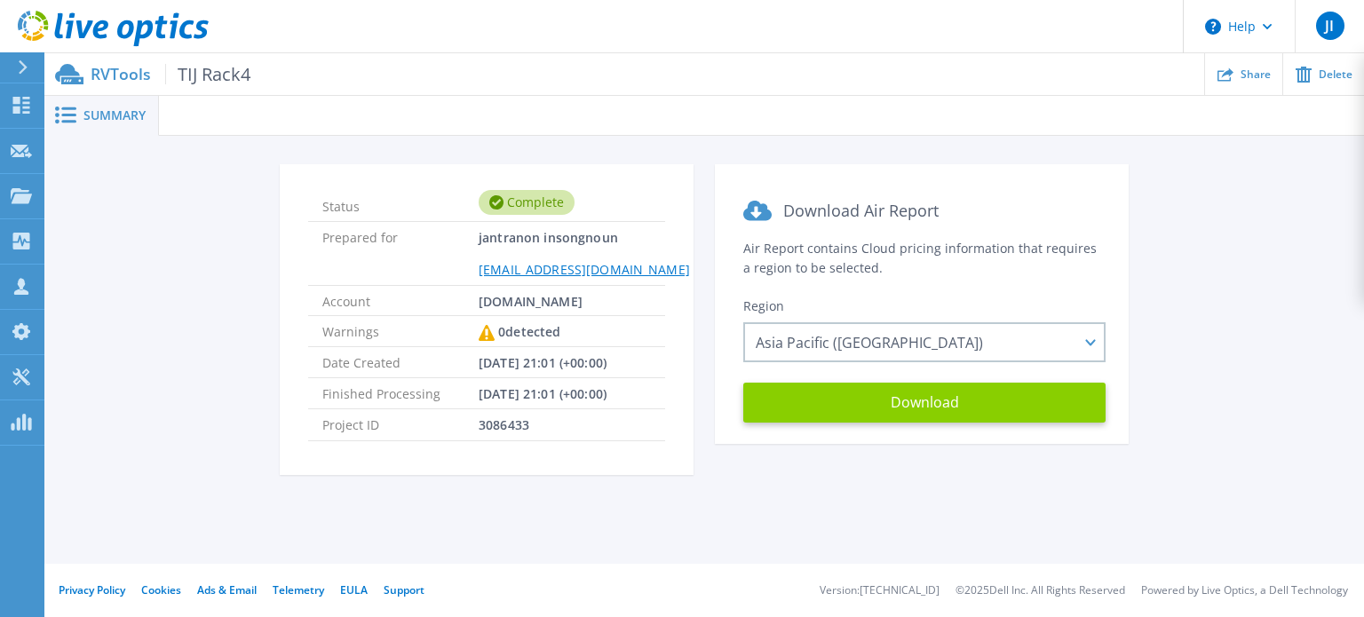
click at [923, 401] on button "Download" at bounding box center [924, 403] width 362 height 40
